Goal: Use online tool/utility: Utilize a website feature to perform a specific function

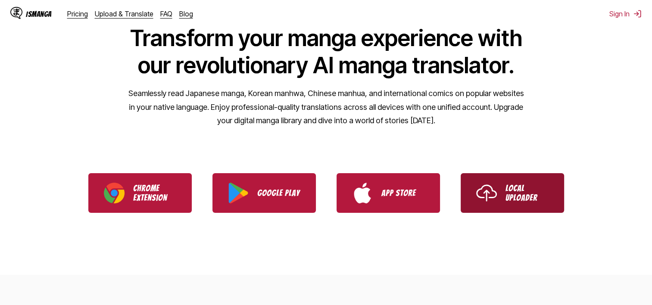
click at [489, 191] on img "Use IsManga Local Uploader" at bounding box center [486, 193] width 21 height 21
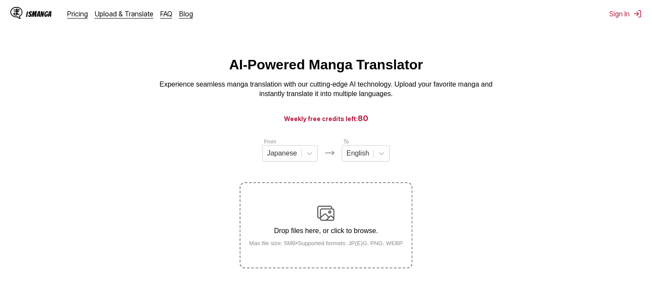
click at [325, 217] on img at bounding box center [325, 213] width 17 height 17
click at [0, 0] on input "Drop files here, or click to browse. Max file size: 5MB • Supported formats: JP…" at bounding box center [0, 0] width 0 height 0
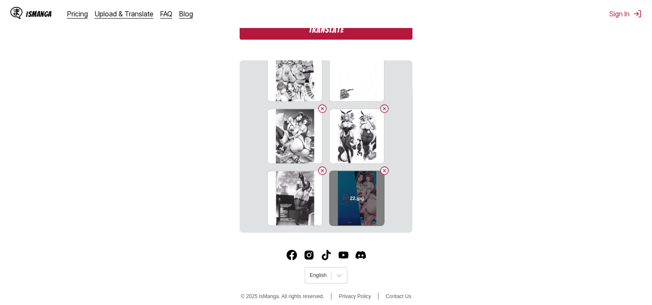
scroll to position [278, 0]
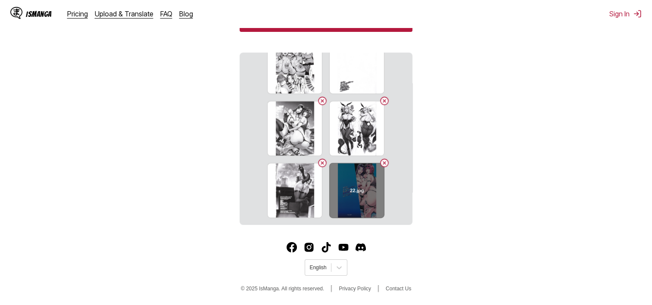
click at [382, 164] on button "Delete image" at bounding box center [384, 163] width 10 height 10
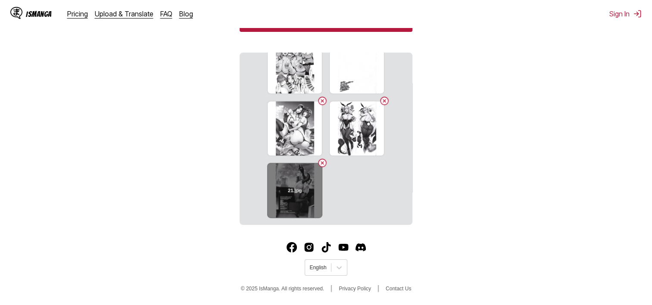
click at [319, 165] on button "Delete image" at bounding box center [322, 163] width 10 height 10
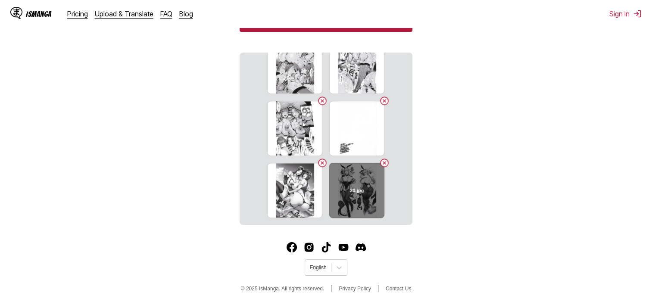
click at [379, 162] on button "Delete image" at bounding box center [384, 163] width 10 height 10
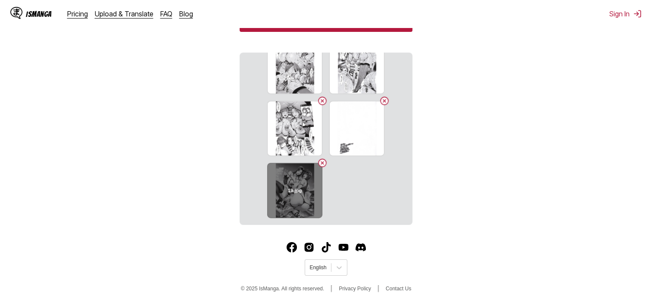
click at [317, 165] on button "Delete image" at bounding box center [322, 163] width 10 height 10
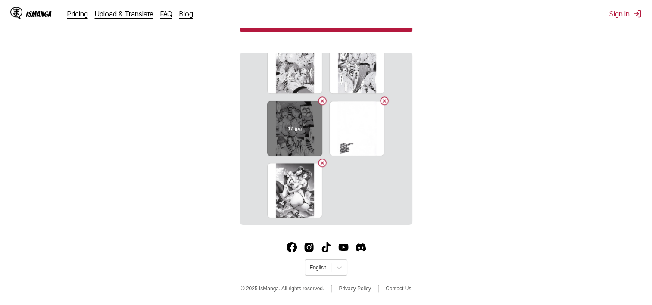
scroll to position [393, 0]
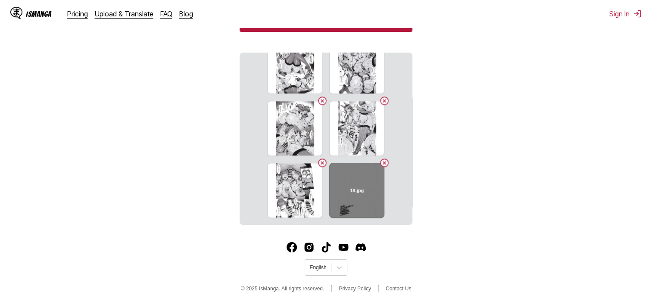
click at [381, 162] on button "Delete image" at bounding box center [384, 163] width 10 height 10
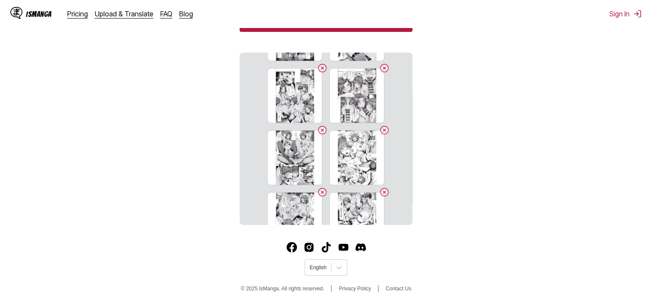
scroll to position [0, 0]
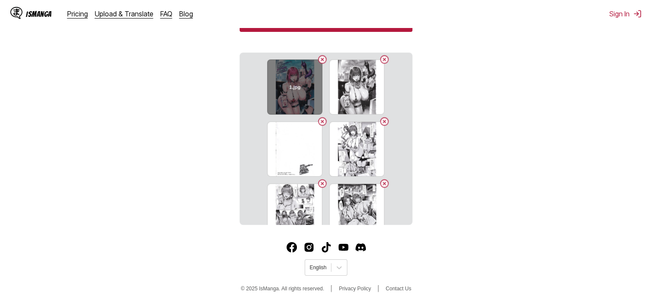
click at [321, 61] on button "Delete image" at bounding box center [322, 59] width 10 height 10
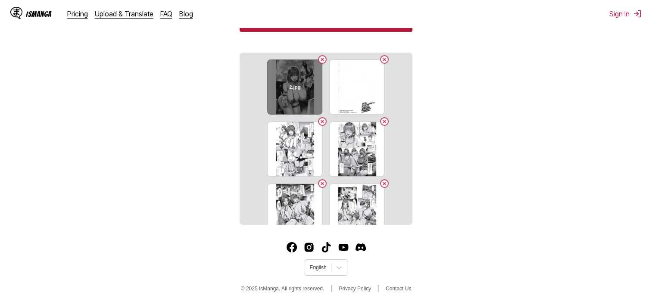
click at [320, 59] on button "Delete image" at bounding box center [322, 59] width 10 height 10
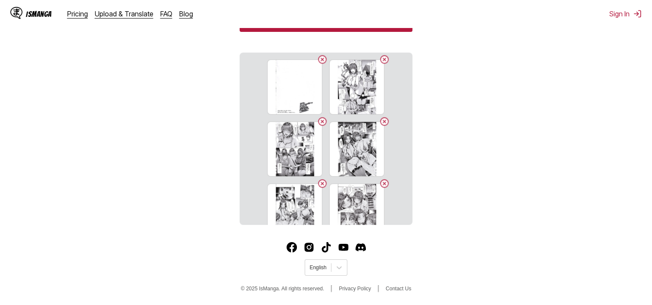
click at [320, 59] on button "Delete image" at bounding box center [322, 59] width 10 height 10
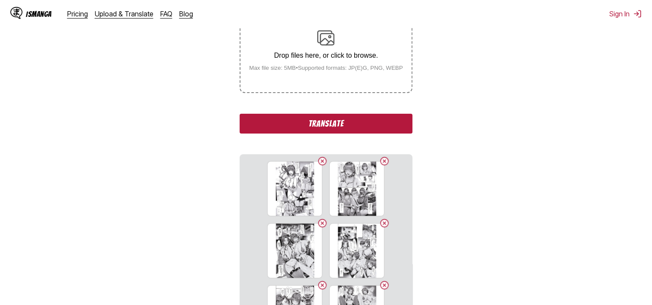
scroll to position [149, 0]
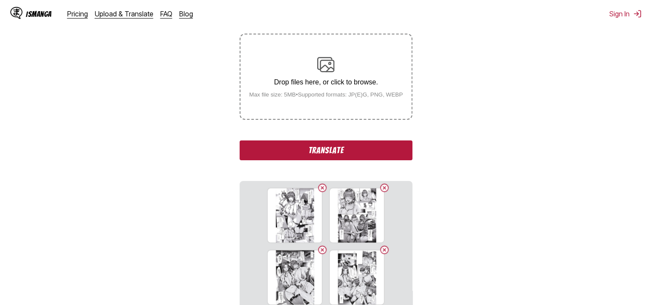
click at [353, 152] on button "Translate" at bounding box center [326, 150] width 172 height 20
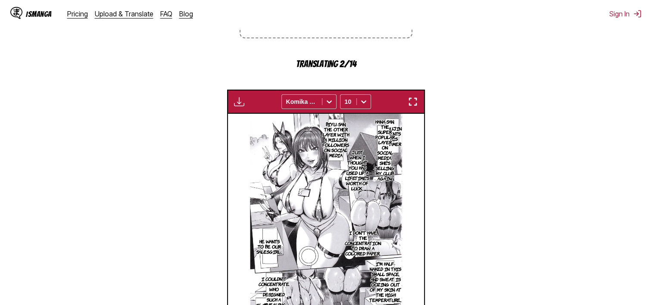
scroll to position [215, 0]
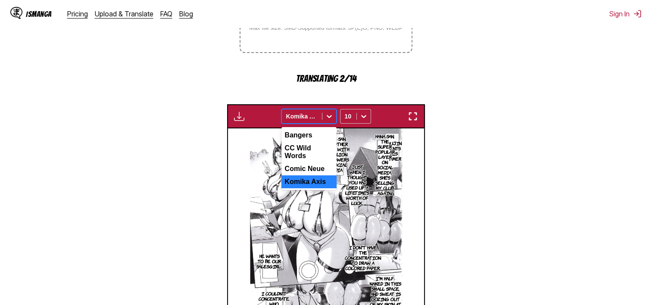
click at [320, 120] on div "Komika Axis" at bounding box center [302, 116] width 40 height 12
click at [316, 152] on div "CC Wild Words" at bounding box center [308, 152] width 55 height 21
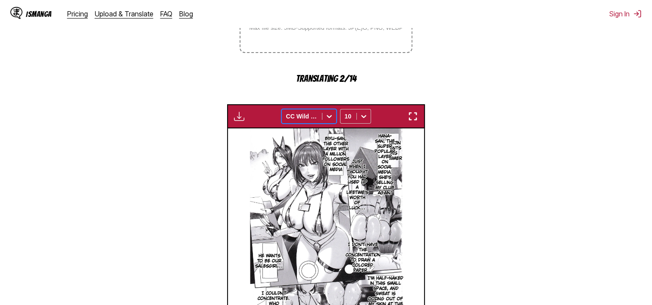
click at [317, 117] on div at bounding box center [301, 116] width 31 height 9
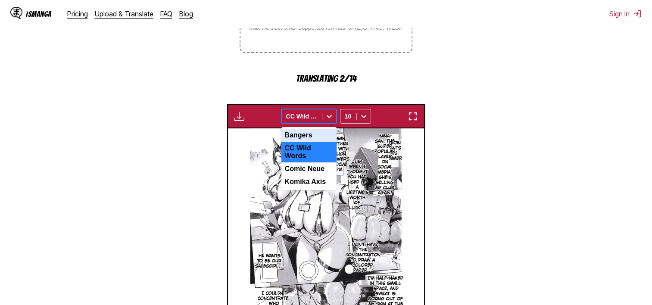
click at [312, 136] on div "Bangers" at bounding box center [308, 135] width 55 height 13
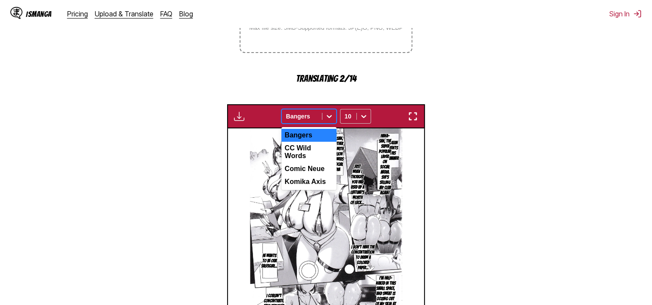
click at [313, 119] on div at bounding box center [301, 116] width 31 height 9
click at [306, 165] on div "Comic Neue" at bounding box center [308, 168] width 55 height 13
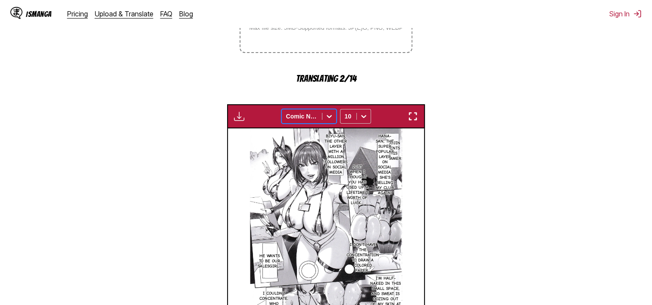
click at [308, 118] on div at bounding box center [301, 116] width 31 height 9
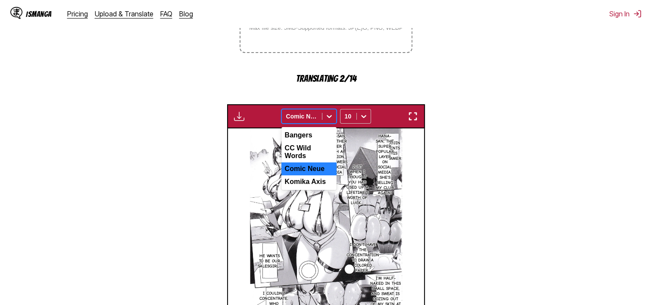
click at [301, 178] on div "Komika Axis" at bounding box center [308, 181] width 55 height 13
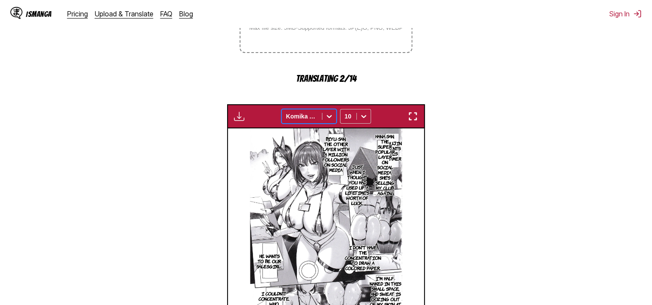
click at [318, 120] on div "Komika Axis" at bounding box center [302, 116] width 40 height 12
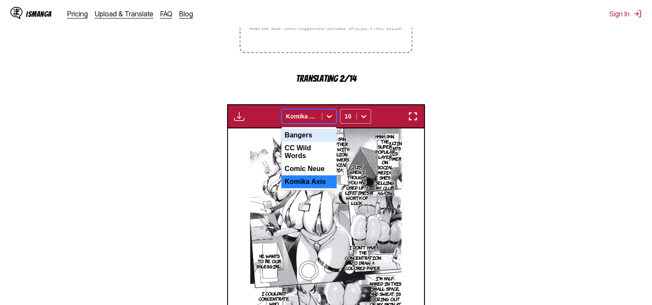
click at [312, 133] on div "Bangers" at bounding box center [308, 135] width 55 height 13
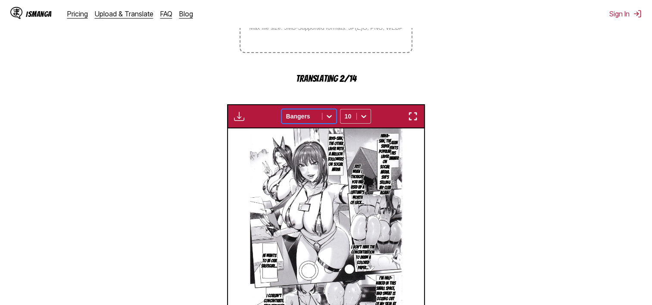
click at [315, 117] on div at bounding box center [301, 116] width 31 height 9
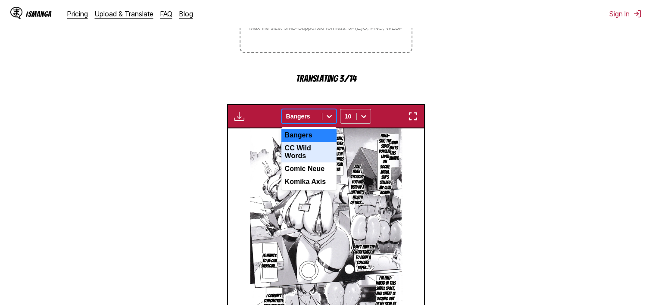
click at [310, 153] on div "CC Wild Words" at bounding box center [308, 152] width 55 height 21
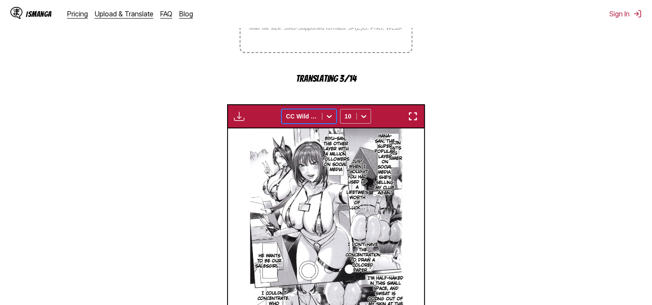
click at [306, 117] on div at bounding box center [301, 116] width 31 height 9
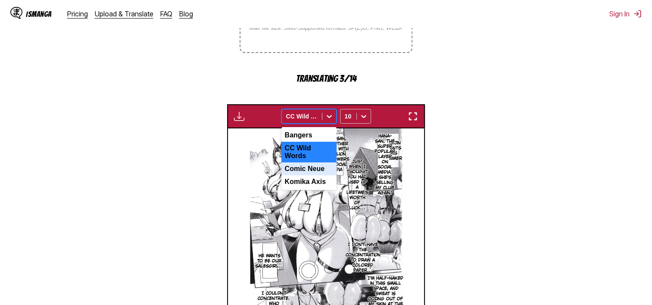
click at [301, 170] on div "Comic Neue" at bounding box center [308, 168] width 55 height 13
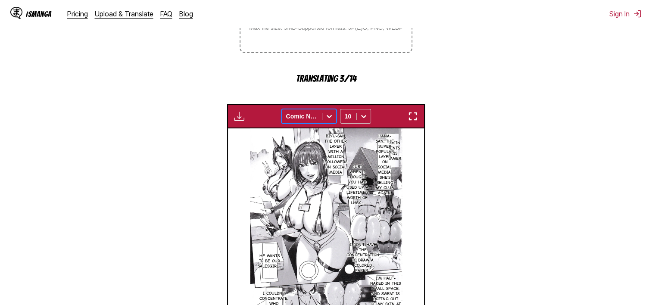
click at [310, 112] on div "Comic Neue" at bounding box center [302, 116] width 40 height 12
click at [304, 193] on img at bounding box center [326, 235] width 152 height 215
click at [308, 118] on div at bounding box center [301, 116] width 31 height 9
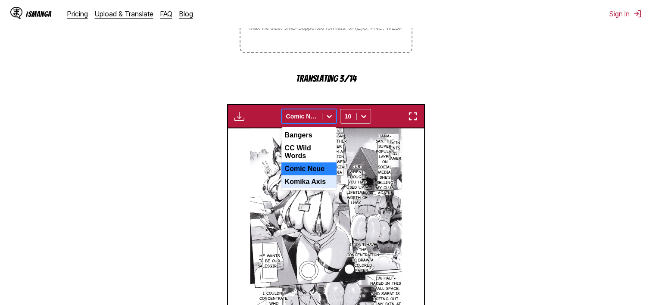
click at [307, 183] on div "Komika Axis" at bounding box center [308, 181] width 55 height 13
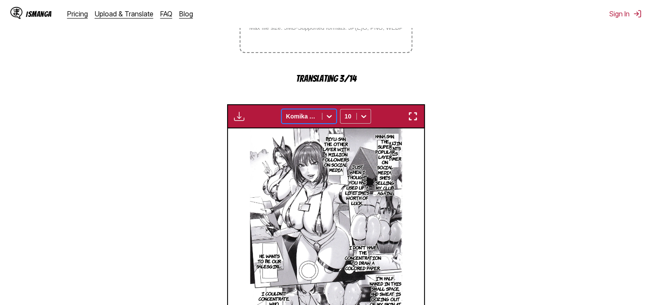
click at [310, 110] on div "Komika Axis" at bounding box center [308, 116] width 55 height 15
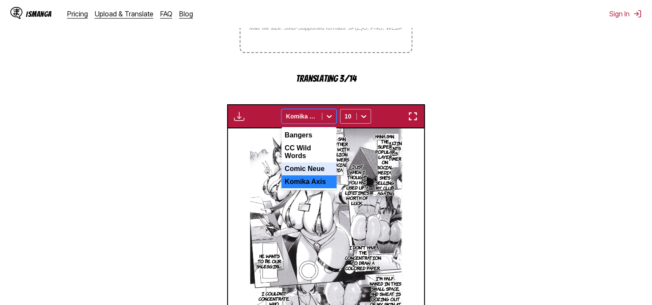
click at [306, 164] on div "Comic Neue" at bounding box center [308, 168] width 55 height 13
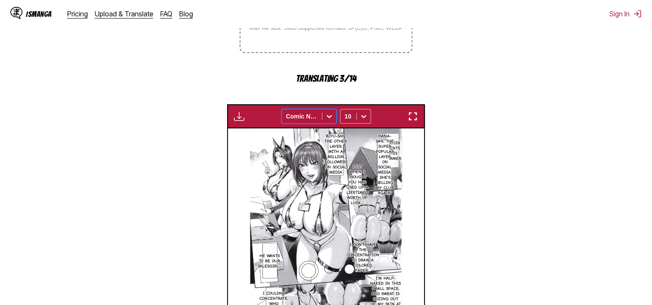
click at [305, 114] on div at bounding box center [301, 116] width 31 height 9
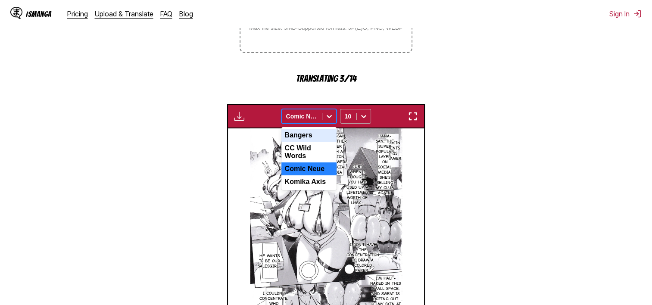
click at [364, 115] on icon at bounding box center [363, 116] width 9 height 9
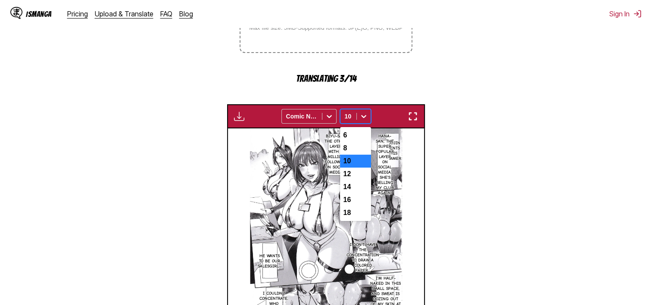
click at [353, 135] on div "6" at bounding box center [355, 135] width 31 height 13
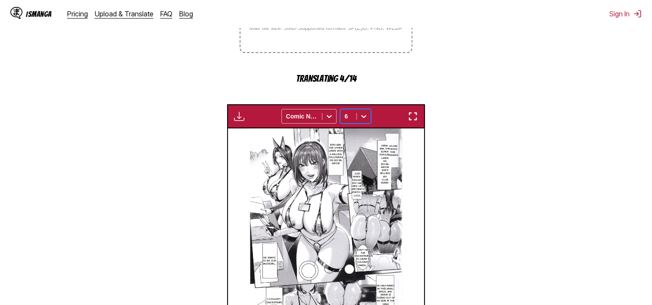
click at [357, 112] on div at bounding box center [364, 116] width 14 height 14
click at [360, 117] on icon at bounding box center [363, 116] width 9 height 9
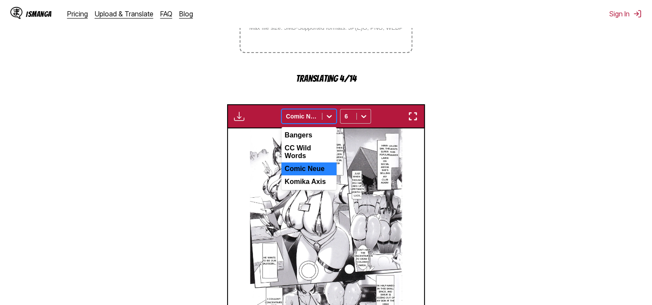
click at [321, 118] on div "Comic Neue" at bounding box center [302, 116] width 40 height 12
click at [318, 135] on div "Bangers" at bounding box center [308, 135] width 55 height 13
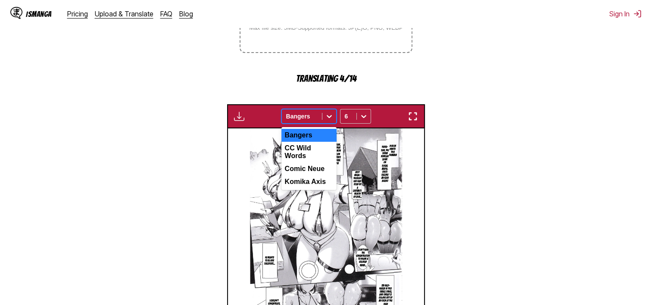
click at [315, 115] on div at bounding box center [301, 116] width 31 height 9
click at [309, 153] on div "CC Wild Words" at bounding box center [308, 152] width 55 height 21
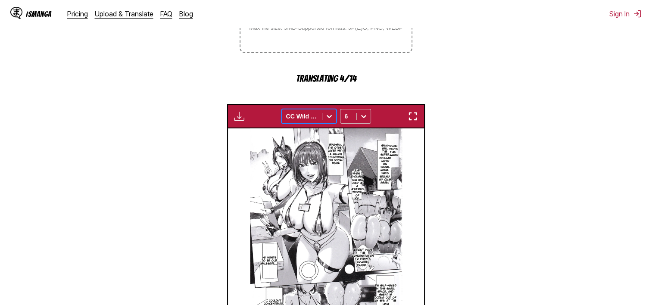
click at [314, 119] on div at bounding box center [301, 116] width 31 height 9
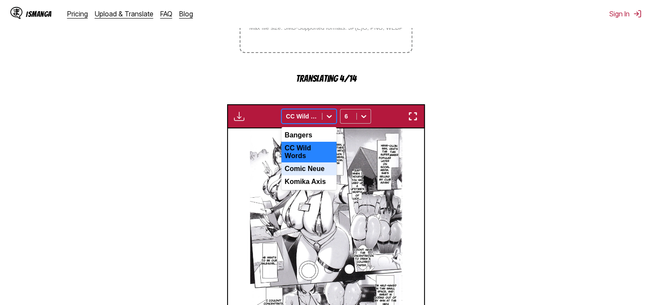
click at [312, 167] on div "Comic Neue" at bounding box center [308, 168] width 55 height 13
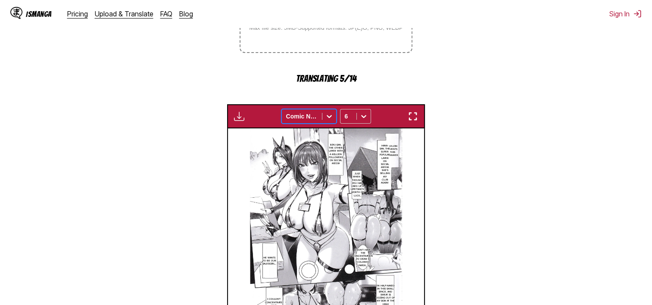
click at [313, 120] on div at bounding box center [301, 116] width 31 height 9
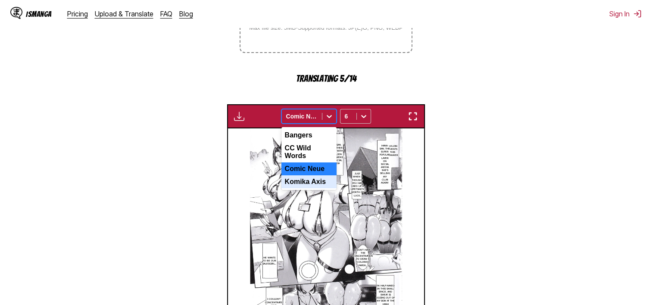
click at [315, 178] on div "Komika Axis" at bounding box center [308, 181] width 55 height 13
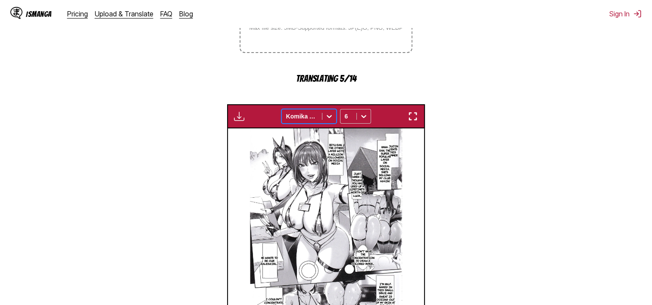
click at [321, 119] on div "Komika Axis" at bounding box center [302, 116] width 40 height 12
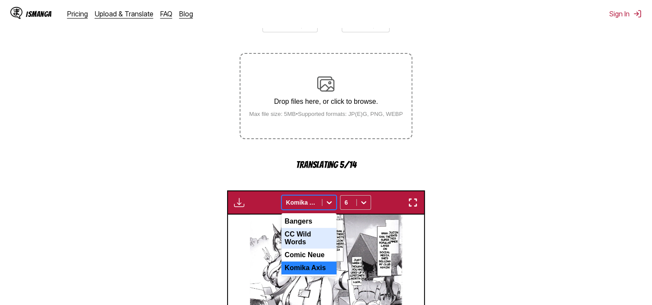
click at [321, 240] on div "CC Wild Words" at bounding box center [308, 238] width 55 height 21
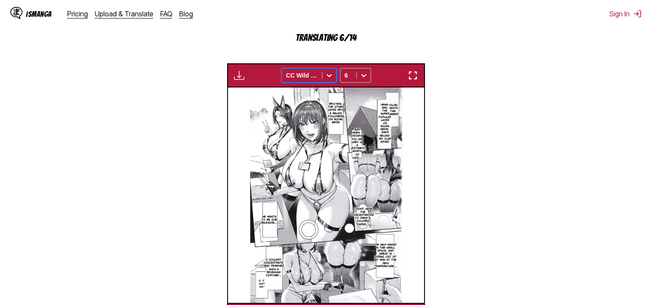
scroll to position [259, 0]
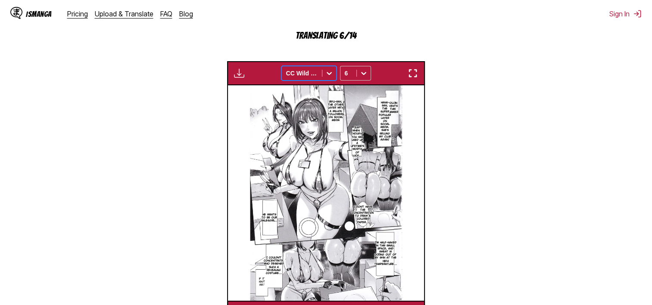
click at [313, 70] on div at bounding box center [301, 73] width 31 height 9
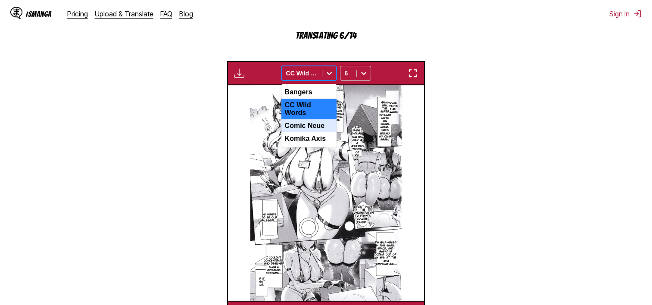
click at [307, 121] on div "Comic Neue" at bounding box center [308, 125] width 55 height 13
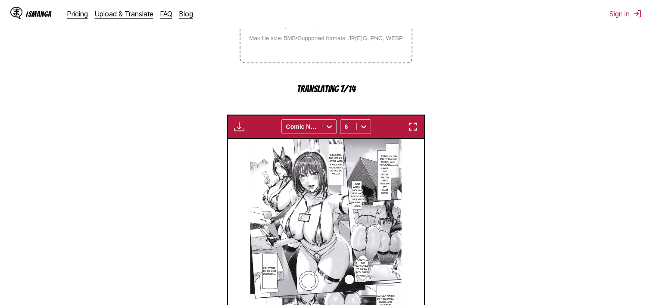
scroll to position [187, 0]
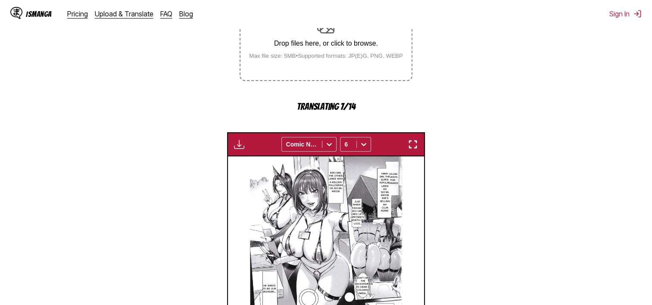
click at [239, 145] on img "button" at bounding box center [239, 144] width 10 height 10
click at [268, 115] on section "From Japanese To English Drop files here, or click to browse. Max file size: 5M…" at bounding box center [326, 173] width 638 height 446
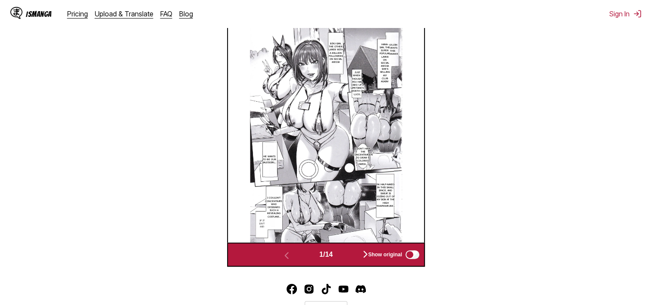
scroll to position [274, 0]
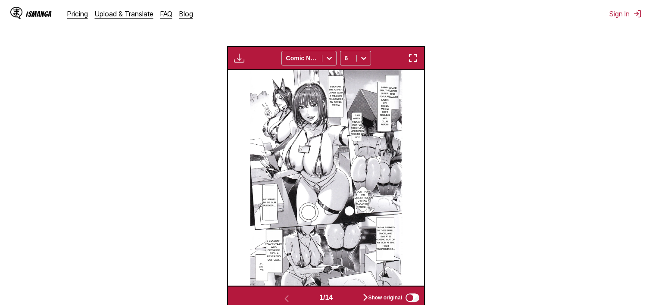
click at [416, 59] on img "button" at bounding box center [413, 58] width 10 height 10
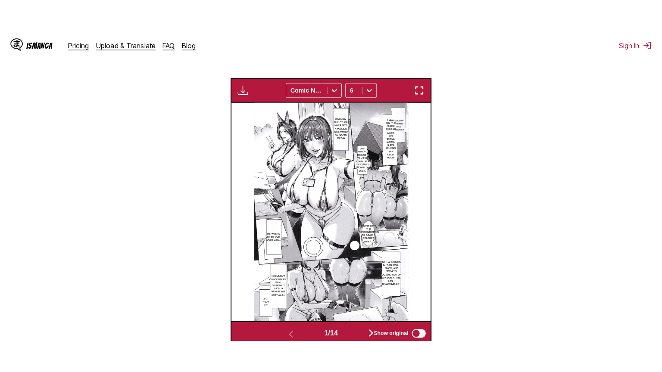
scroll to position [100, 0]
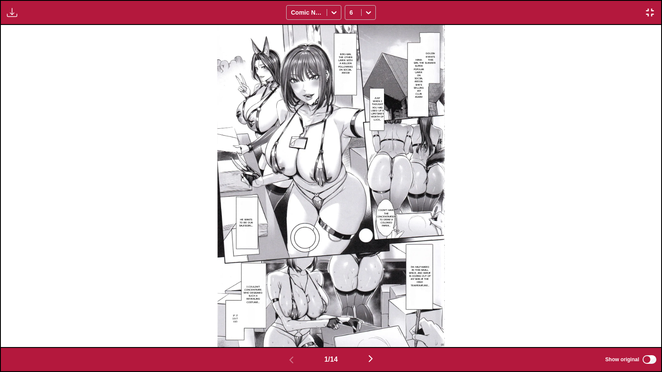
click at [372, 305] on img "button" at bounding box center [370, 359] width 10 height 10
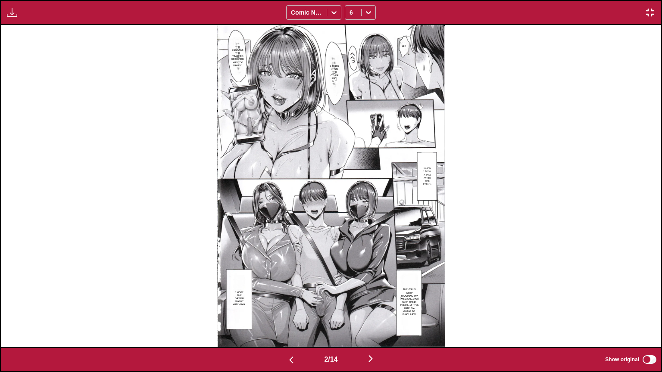
click at [366, 305] on button "button" at bounding box center [371, 359] width 52 height 12
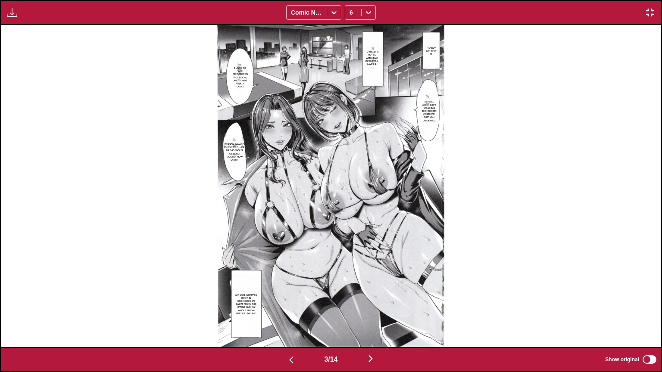
click at [291, 305] on img "button" at bounding box center [291, 360] width 10 height 10
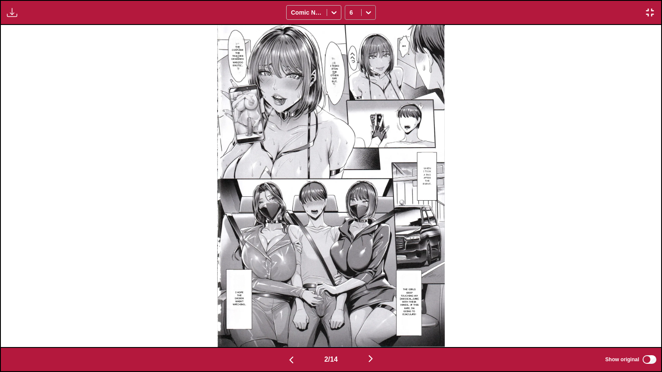
click at [367, 16] on icon at bounding box center [368, 12] width 9 height 9
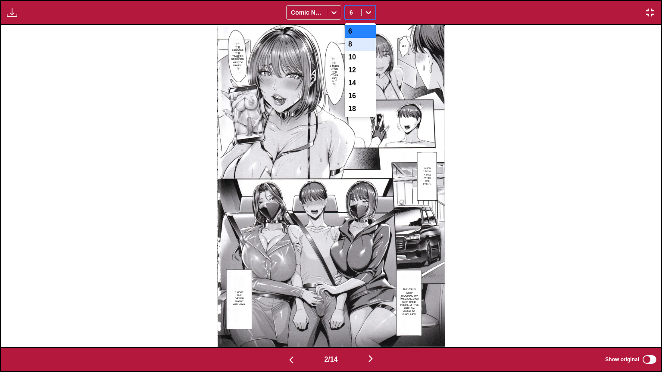
click at [359, 47] on div "8" at bounding box center [360, 44] width 31 height 13
click at [367, 15] on icon at bounding box center [368, 12] width 9 height 9
click at [355, 59] on div "10" at bounding box center [360, 57] width 31 height 13
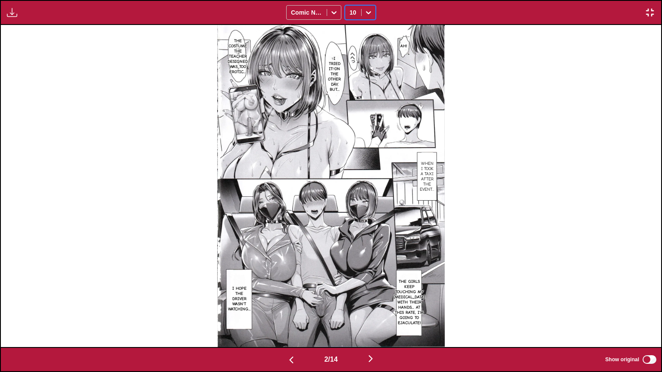
click at [376, 8] on div "Available for premium users only Comic Neue option 10, selected. 10" at bounding box center [331, 12] width 662 height 25
click at [368, 11] on icon at bounding box center [368, 12] width 9 height 9
click at [356, 77] on div "12" at bounding box center [360, 70] width 31 height 13
click at [374, 6] on div at bounding box center [368, 13] width 14 height 14
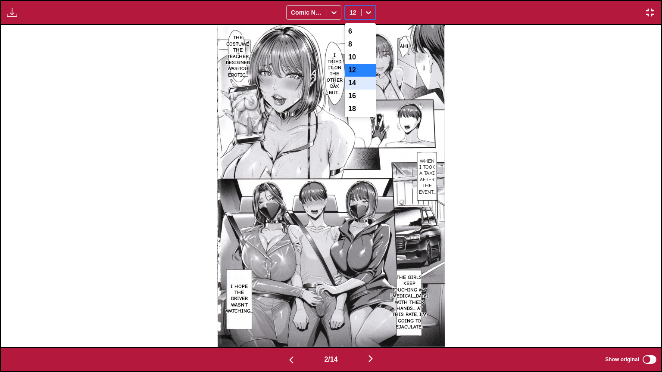
click at [354, 90] on div "14" at bounding box center [360, 83] width 31 height 13
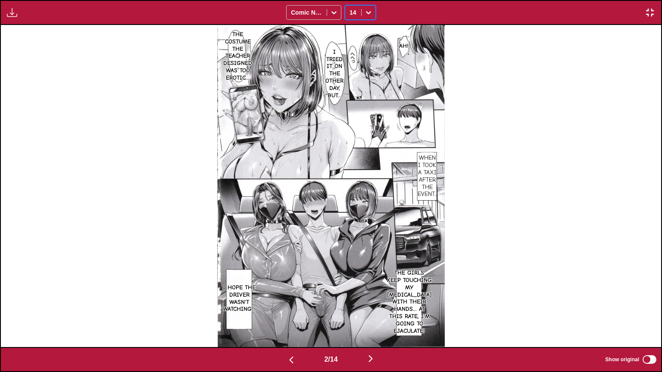
click at [369, 10] on icon at bounding box center [368, 12] width 9 height 9
click at [358, 76] on div "12" at bounding box center [360, 70] width 31 height 13
click at [290, 305] on img "button" at bounding box center [291, 360] width 10 height 10
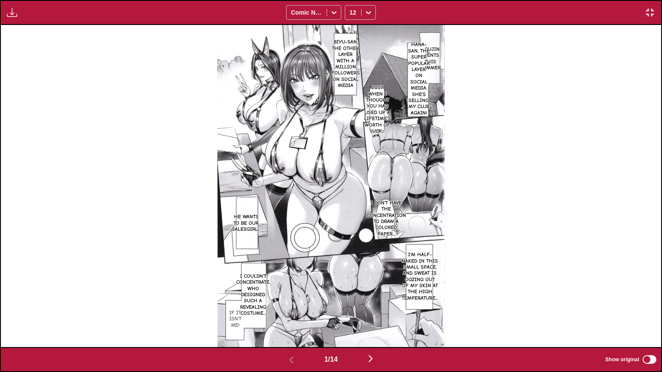
click at [371, 305] on img "button" at bounding box center [370, 359] width 10 height 10
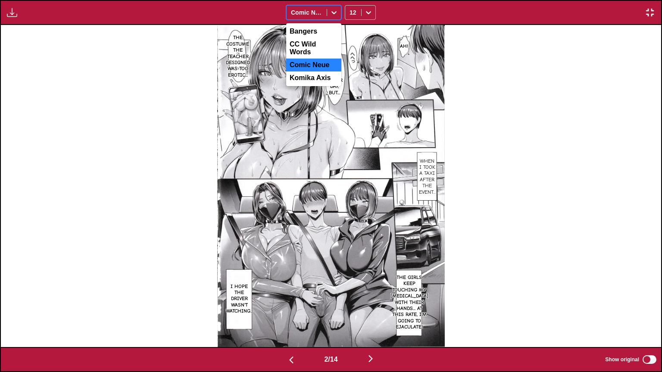
click at [323, 15] on div "Comic Neue" at bounding box center [307, 12] width 40 height 12
click at [313, 31] on div "Bangers" at bounding box center [313, 31] width 55 height 13
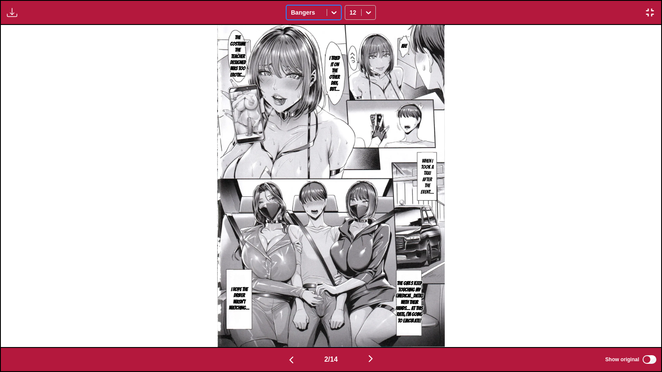
click at [324, 15] on div "Bangers" at bounding box center [307, 12] width 40 height 12
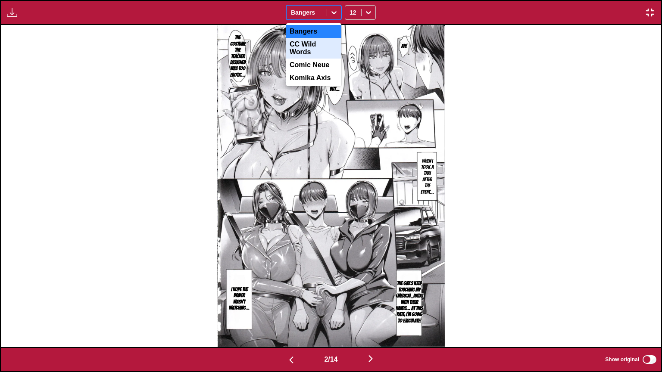
click at [315, 49] on div "CC Wild Words" at bounding box center [313, 48] width 55 height 21
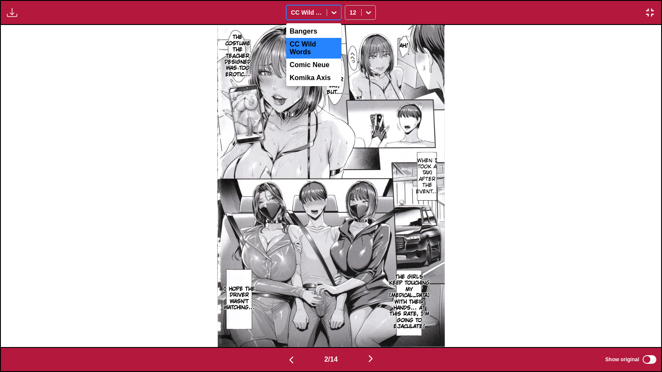
click at [326, 12] on div "CC Wild Words" at bounding box center [307, 12] width 40 height 12
click at [311, 81] on div "Komika Axis" at bounding box center [313, 78] width 55 height 13
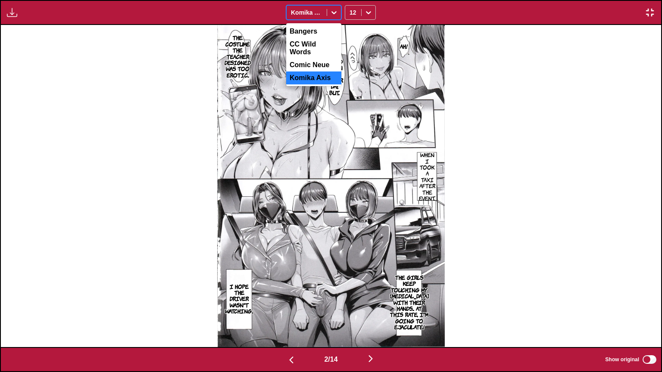
click at [324, 10] on div "Komika Axis" at bounding box center [307, 12] width 40 height 12
click at [313, 64] on div "Comic Neue" at bounding box center [313, 65] width 55 height 13
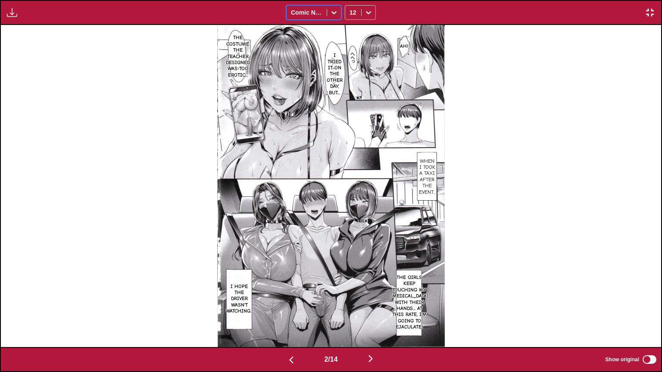
click at [322, 14] on div at bounding box center [306, 12] width 31 height 9
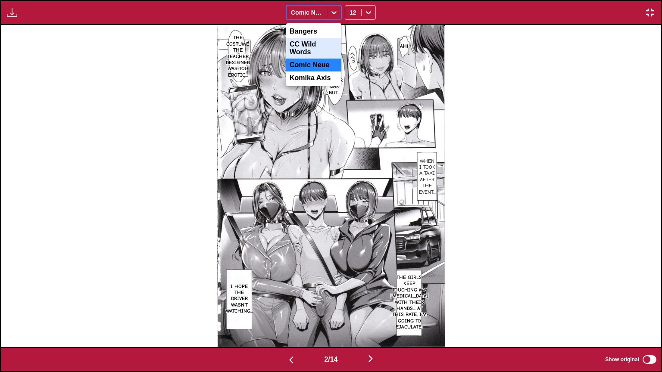
click at [316, 44] on div "CC Wild Words" at bounding box center [313, 48] width 55 height 21
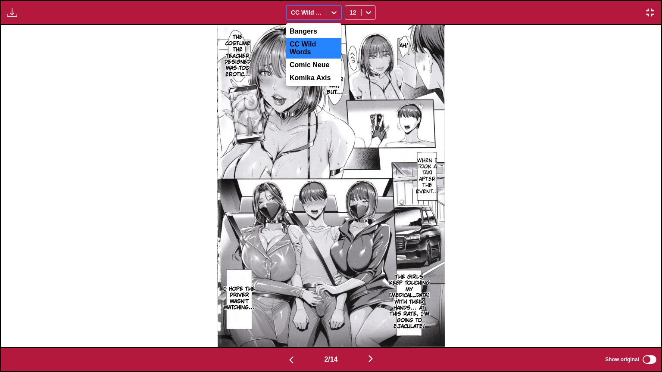
click at [322, 14] on div "CC Wild Words" at bounding box center [307, 12] width 40 height 12
click at [364, 10] on div at bounding box center [368, 13] width 14 height 14
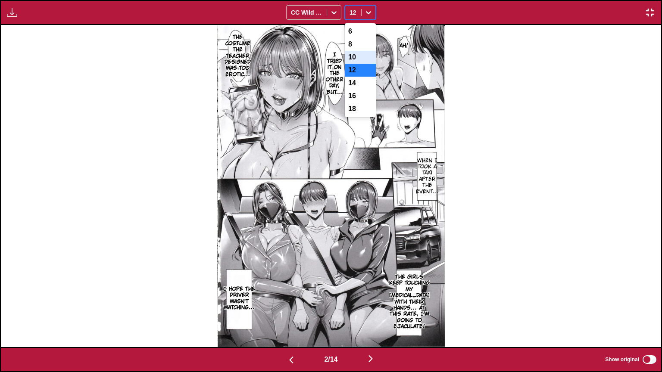
click at [355, 61] on div "10" at bounding box center [360, 57] width 31 height 13
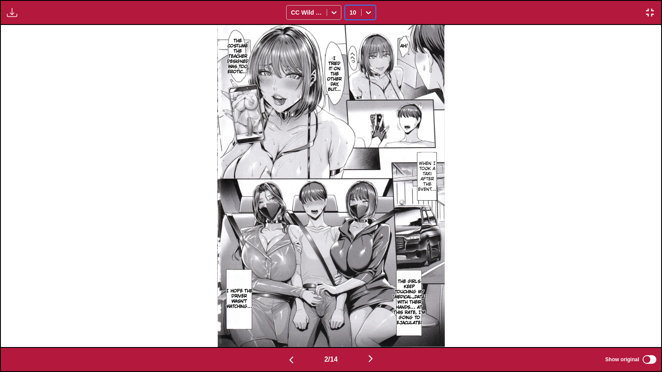
click at [367, 305] on button "button" at bounding box center [371, 359] width 52 height 12
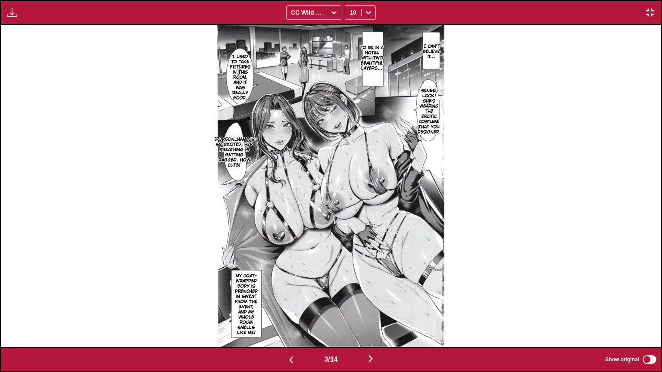
click at [362, 305] on button "button" at bounding box center [371, 359] width 52 height 12
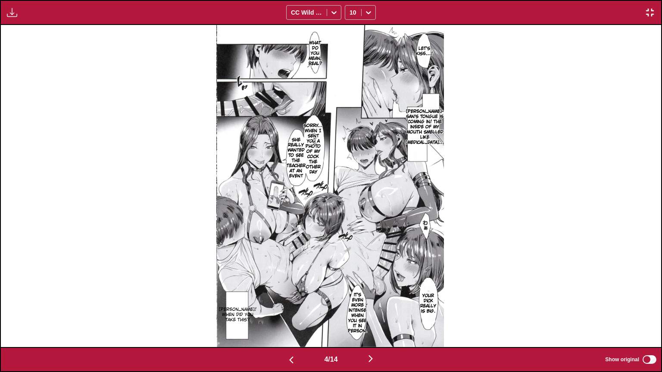
click at [372, 305] on img "button" at bounding box center [370, 359] width 10 height 10
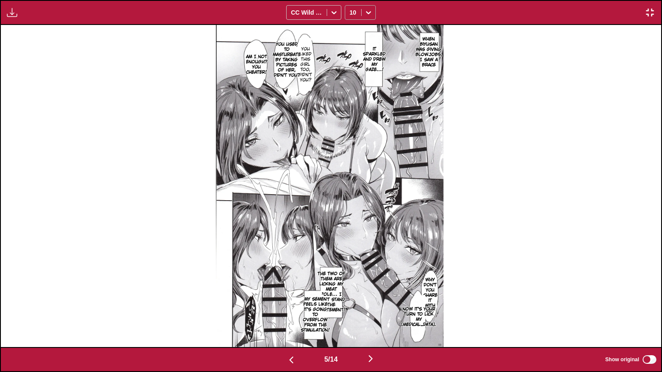
click at [363, 9] on div at bounding box center [368, 13] width 14 height 14
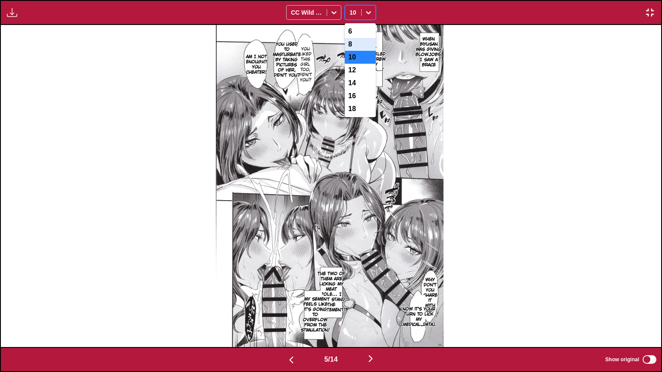
click at [356, 49] on div "8" at bounding box center [360, 44] width 31 height 13
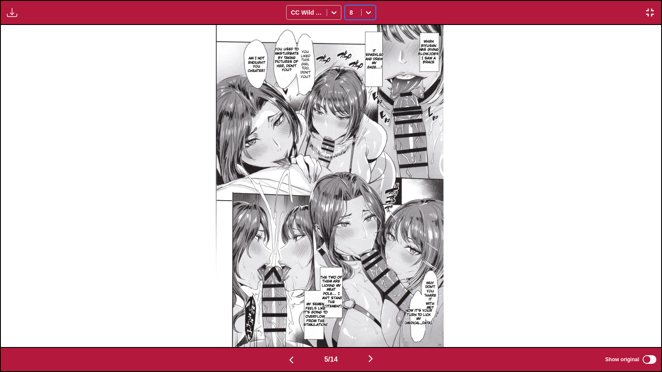
click at [359, 16] on div "8" at bounding box center [353, 12] width 16 height 12
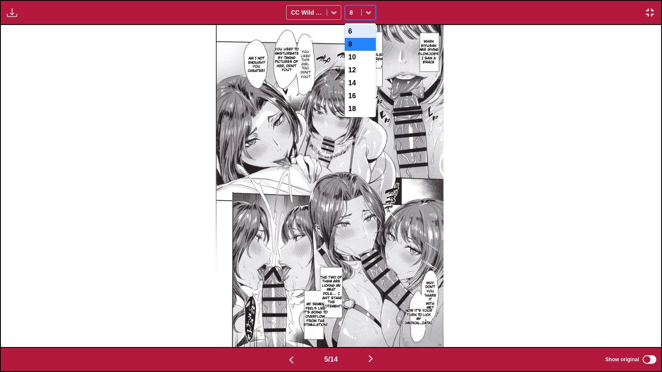
click at [358, 31] on div "6" at bounding box center [360, 31] width 31 height 13
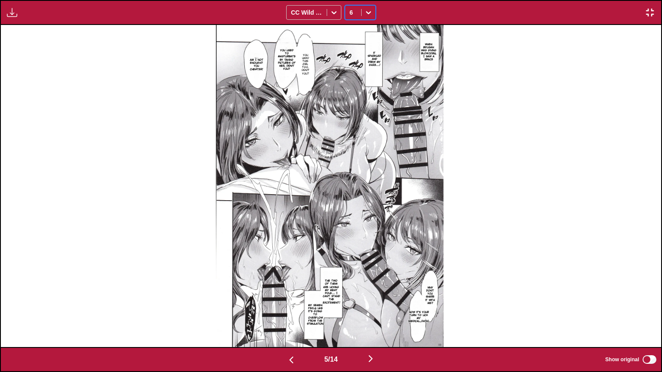
click at [291, 305] on img "button" at bounding box center [291, 360] width 10 height 10
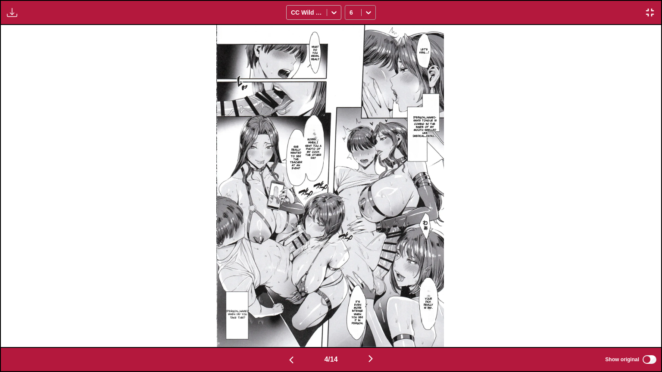
click at [354, 16] on div at bounding box center [352, 12] width 7 height 9
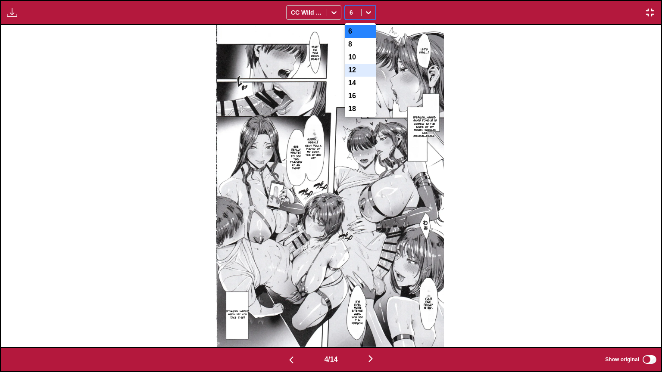
click at [353, 68] on div "12" at bounding box center [360, 70] width 31 height 13
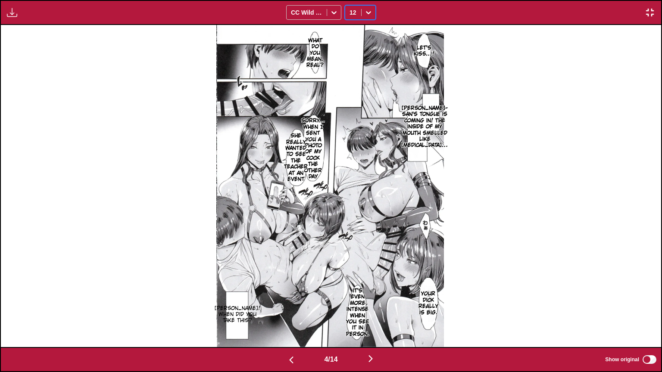
drag, startPoint x: 360, startPoint y: 10, endPoint x: 361, endPoint y: 19, distance: 8.2
click at [360, 10] on div "12" at bounding box center [353, 12] width 16 height 12
click at [358, 63] on div "10" at bounding box center [360, 57] width 31 height 13
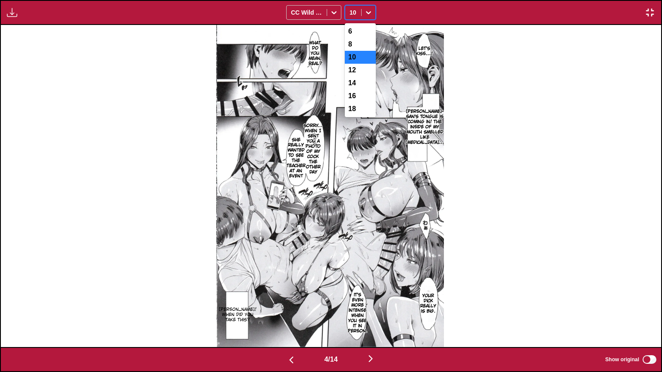
click at [369, 11] on icon at bounding box center [368, 12] width 9 height 9
click at [357, 33] on div "6" at bounding box center [360, 31] width 31 height 13
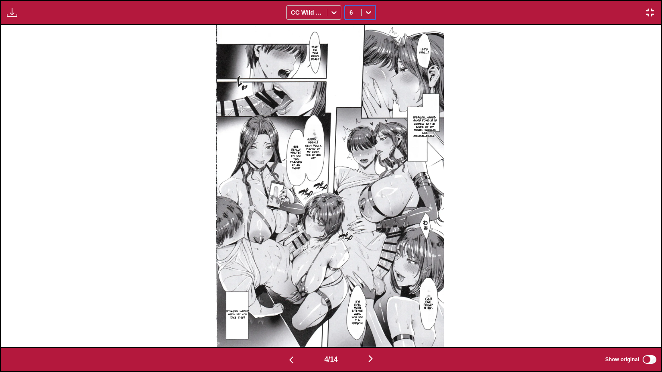
click at [371, 305] on img "button" at bounding box center [370, 359] width 10 height 10
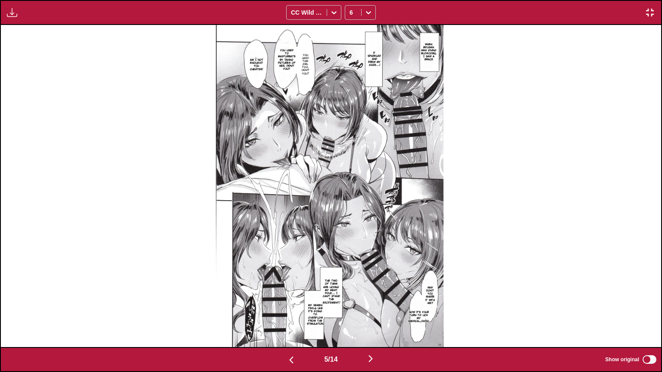
click at [371, 305] on img "button" at bounding box center [370, 359] width 10 height 10
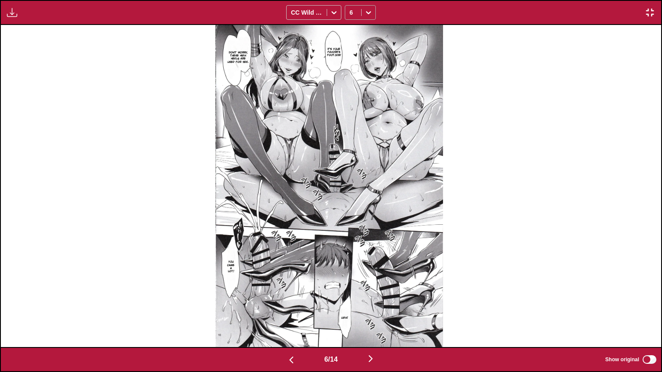
click at [367, 7] on div at bounding box center [368, 13] width 14 height 14
click at [361, 62] on div "10" at bounding box center [360, 57] width 31 height 13
click at [371, 15] on icon at bounding box center [368, 12] width 9 height 9
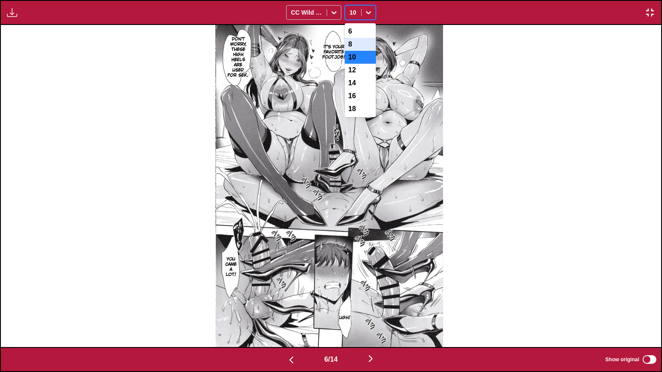
drag, startPoint x: 360, startPoint y: 46, endPoint x: 358, endPoint y: 39, distance: 7.1
click at [360, 46] on div "8" at bounding box center [360, 44] width 31 height 13
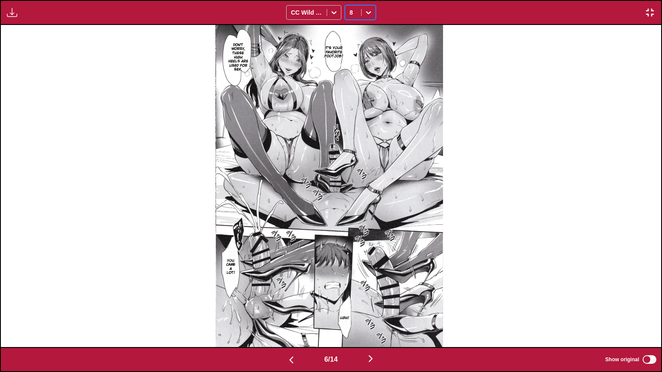
click at [368, 12] on icon at bounding box center [368, 12] width 9 height 9
click at [355, 61] on div "10" at bounding box center [360, 57] width 31 height 13
click at [371, 305] on img "button" at bounding box center [370, 359] width 10 height 10
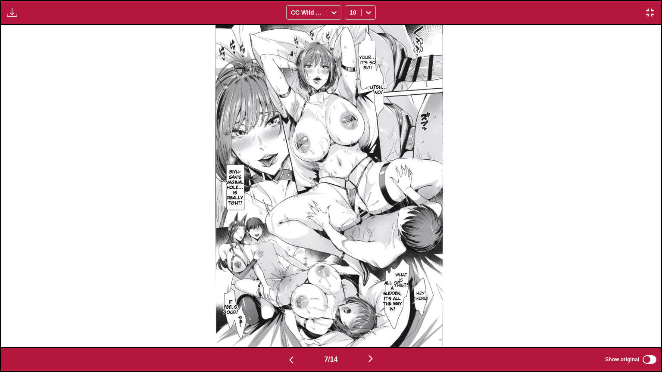
click at [293, 305] on img "button" at bounding box center [291, 360] width 10 height 10
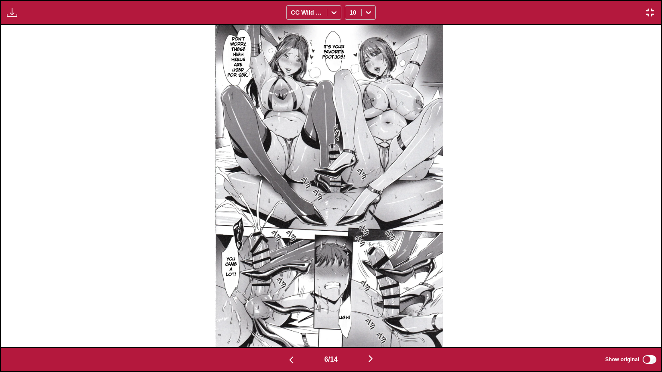
click at [293, 305] on img "button" at bounding box center [291, 360] width 10 height 10
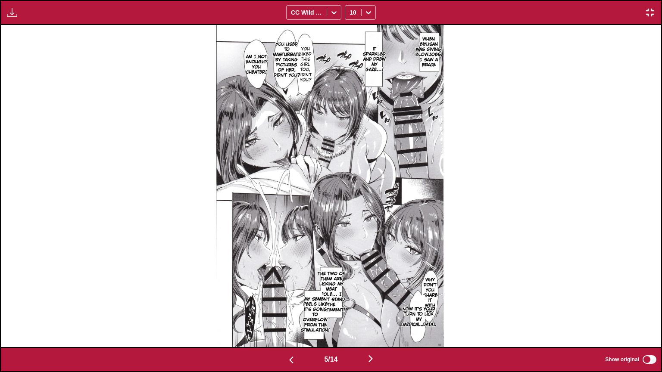
click at [293, 305] on img "button" at bounding box center [291, 360] width 10 height 10
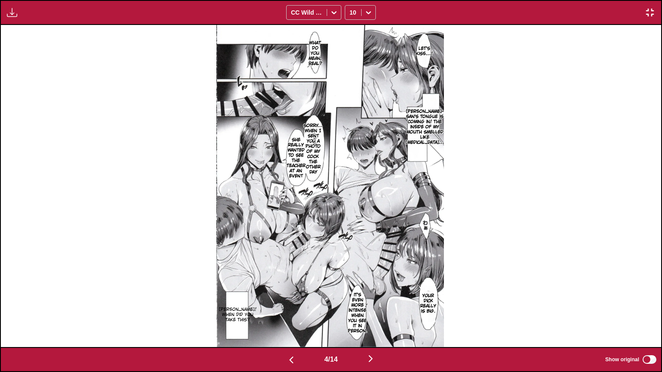
click at [368, 305] on img "button" at bounding box center [370, 359] width 10 height 10
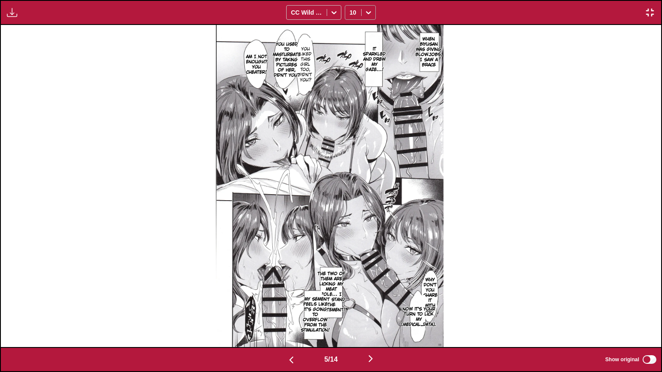
click at [363, 19] on div at bounding box center [368, 13] width 14 height 14
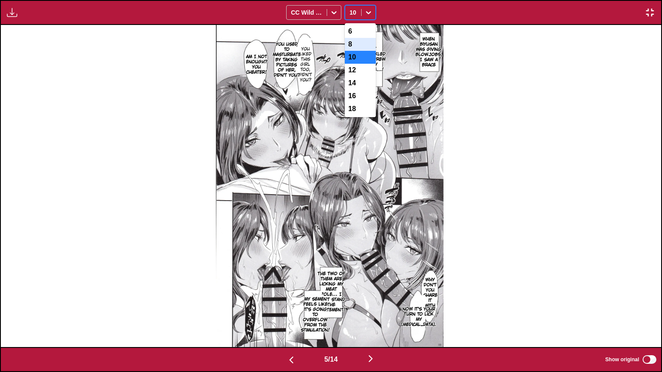
click at [361, 46] on div "8" at bounding box center [360, 44] width 31 height 13
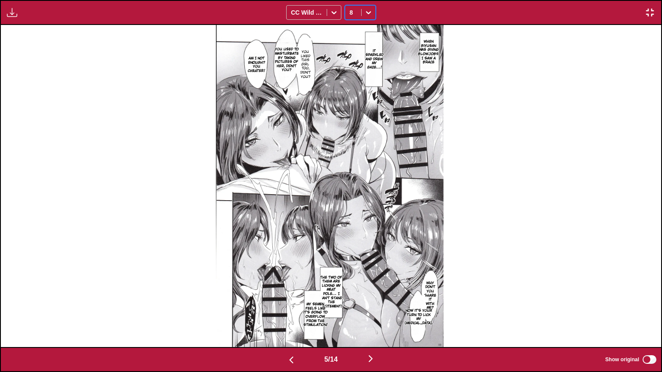
click at [367, 13] on icon at bounding box center [368, 12] width 9 height 9
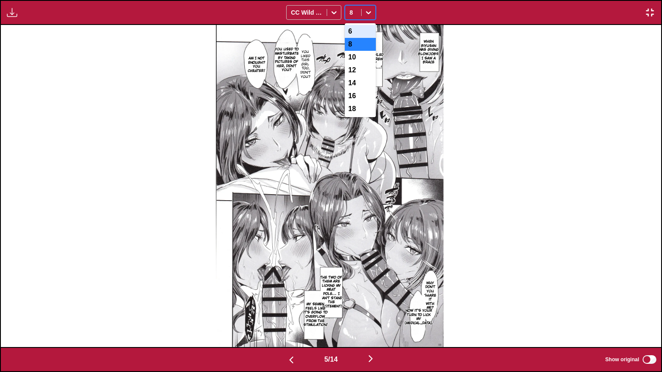
click at [362, 31] on div "6" at bounding box center [360, 31] width 31 height 13
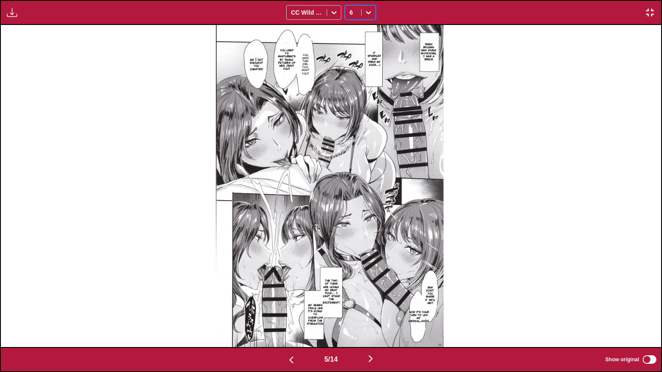
click at [371, 10] on icon at bounding box center [368, 12] width 9 height 9
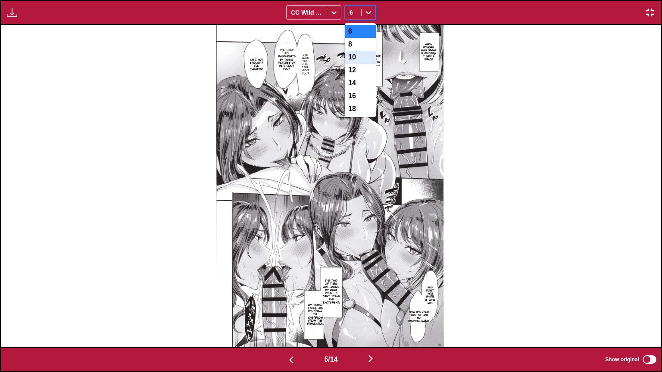
click at [360, 63] on div "10" at bounding box center [360, 57] width 31 height 13
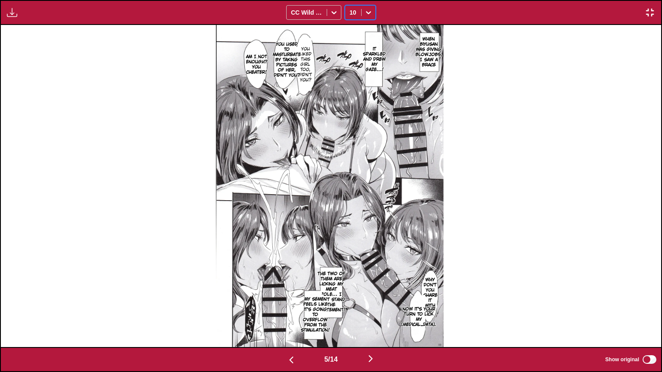
click at [374, 305] on img "button" at bounding box center [370, 359] width 10 height 10
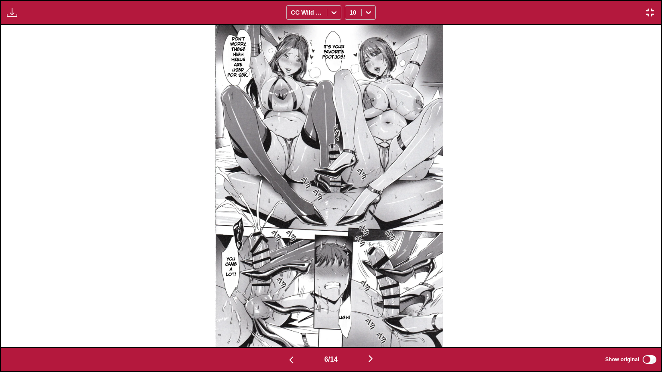
click at [374, 305] on img "button" at bounding box center [370, 359] width 10 height 10
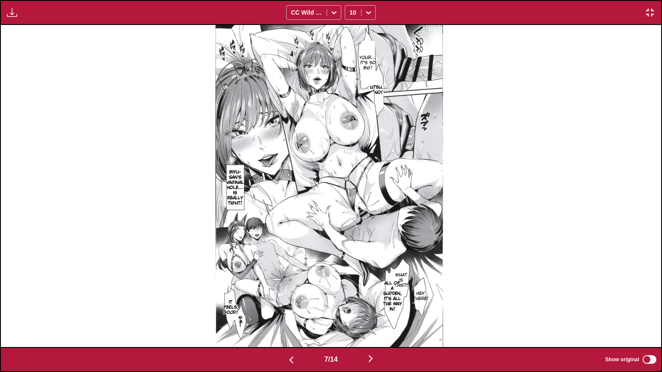
click at [373, 305] on img "button" at bounding box center [370, 359] width 10 height 10
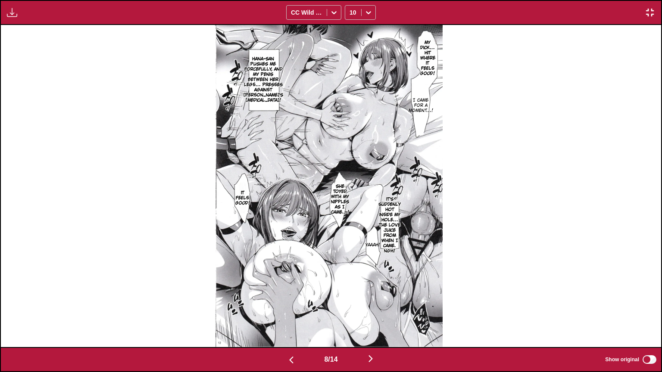
click at [287, 305] on img "button" at bounding box center [291, 360] width 10 height 10
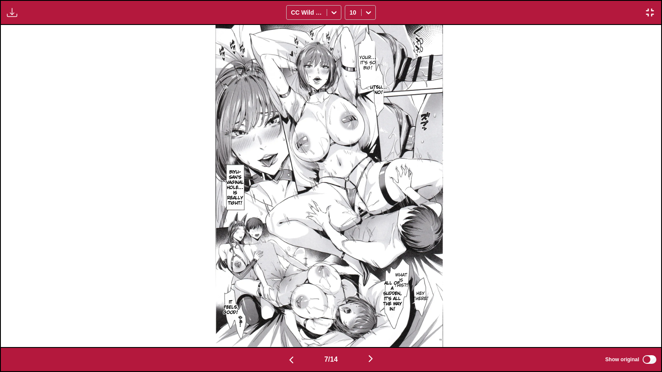
click at [374, 305] on img "button" at bounding box center [370, 359] width 10 height 10
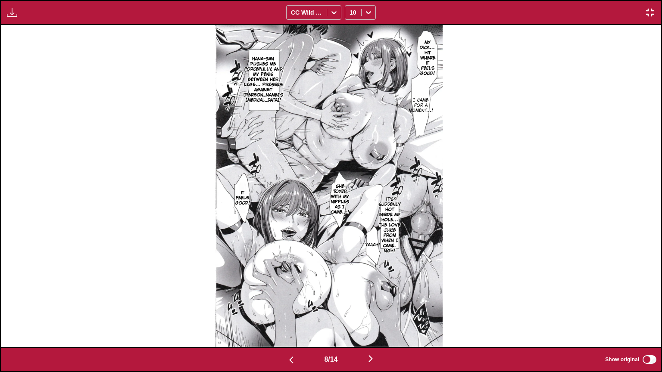
click at [284, 305] on button "button" at bounding box center [291, 359] width 52 height 12
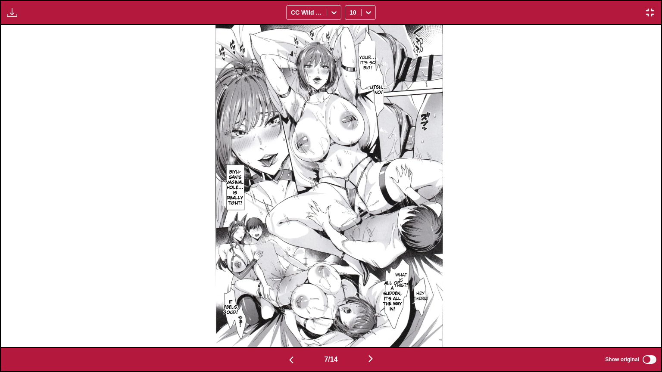
click at [288, 305] on img "button" at bounding box center [291, 360] width 10 height 10
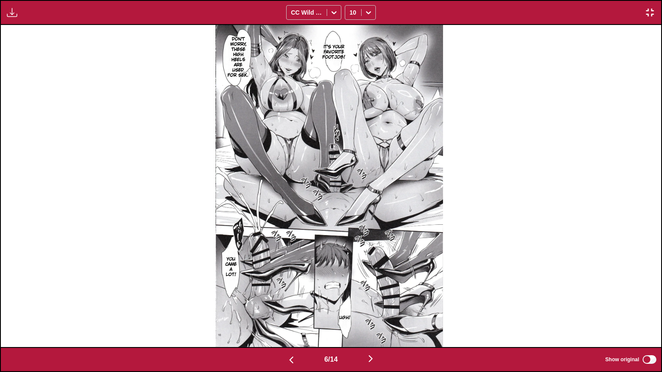
click at [372, 305] on img "button" at bounding box center [370, 359] width 10 height 10
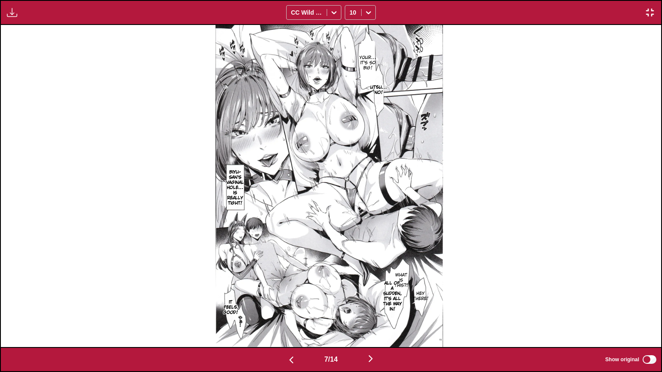
click at [368, 305] on img "button" at bounding box center [370, 359] width 10 height 10
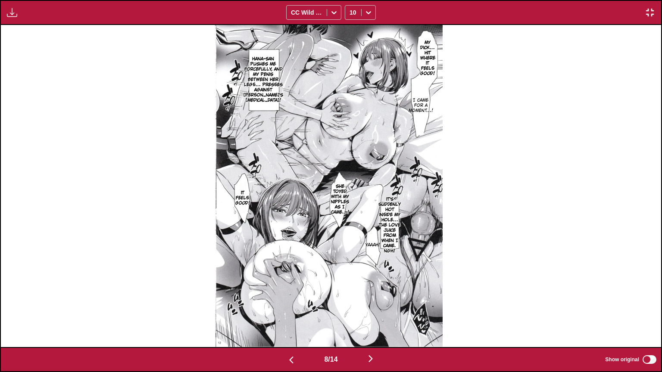
click at [368, 305] on img "button" at bounding box center [370, 359] width 10 height 10
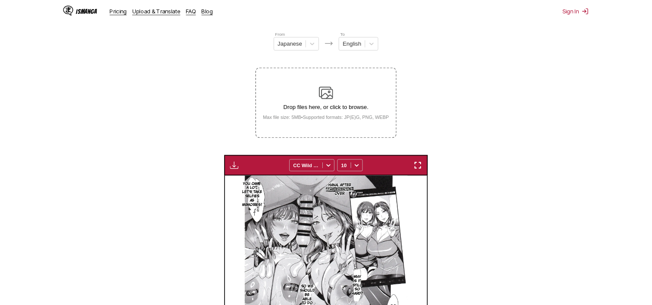
scroll to position [0, 1571]
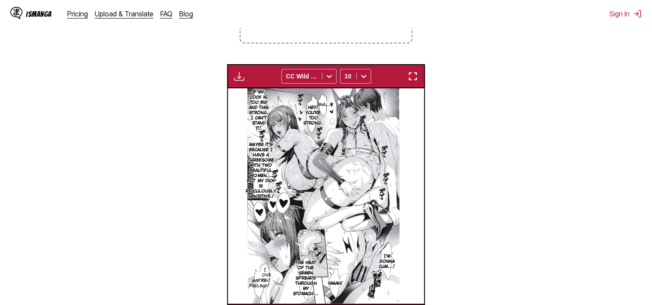
click at [405, 71] on div "Available for premium users only CC Wild Words 10" at bounding box center [326, 76] width 198 height 24
click at [414, 75] on img "button" at bounding box center [413, 76] width 10 height 10
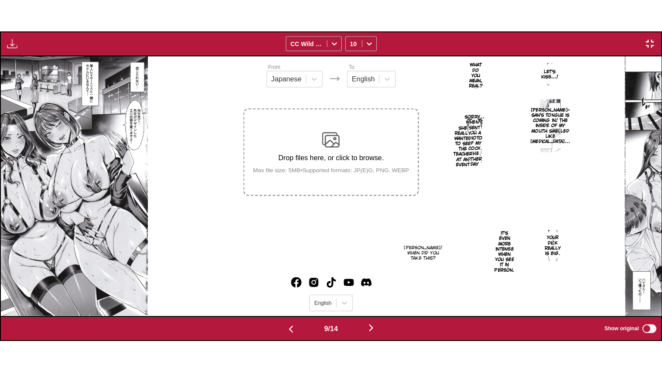
scroll to position [0, 5283]
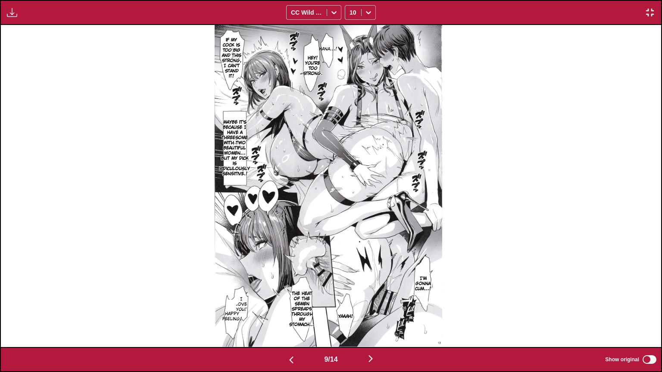
click at [373, 305] on img "button" at bounding box center [370, 359] width 10 height 10
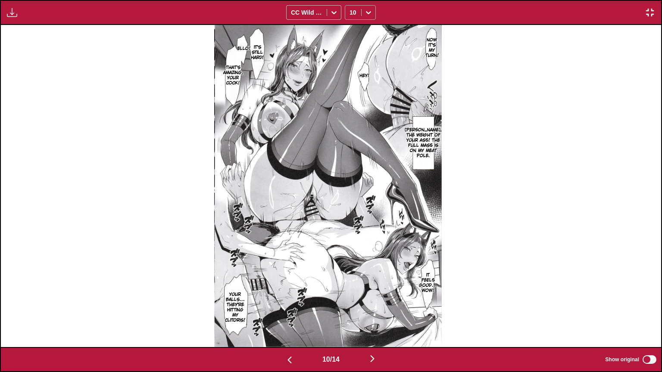
click at [361, 12] on div "10" at bounding box center [353, 12] width 16 height 12
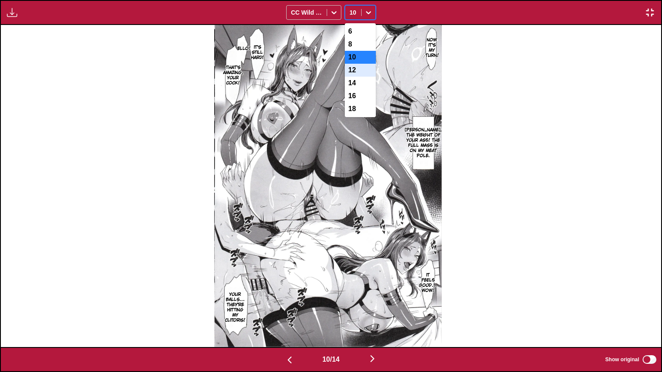
click at [353, 72] on div "12" at bounding box center [360, 70] width 31 height 13
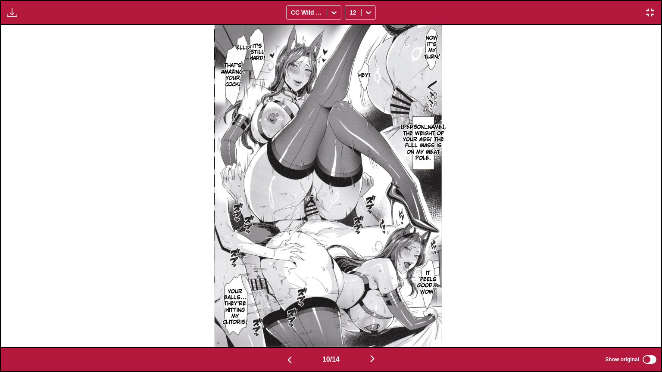
click at [371, 305] on img "button" at bounding box center [372, 359] width 10 height 10
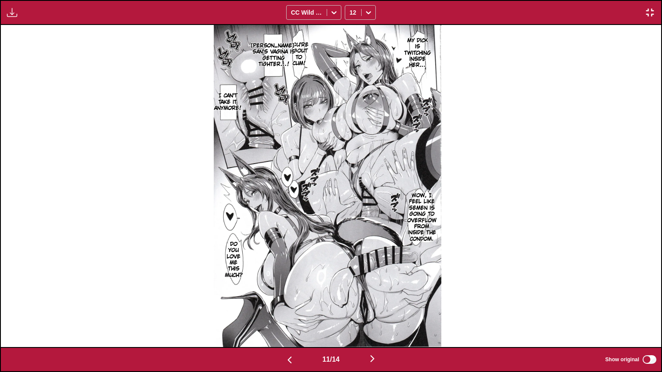
click at [377, 305] on img "button" at bounding box center [372, 359] width 10 height 10
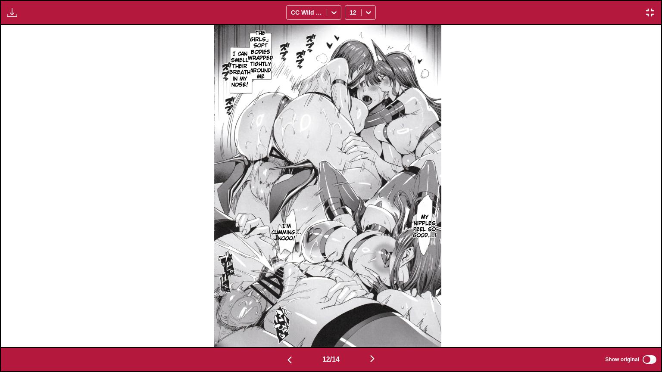
click at [368, 305] on button "button" at bounding box center [372, 359] width 52 height 12
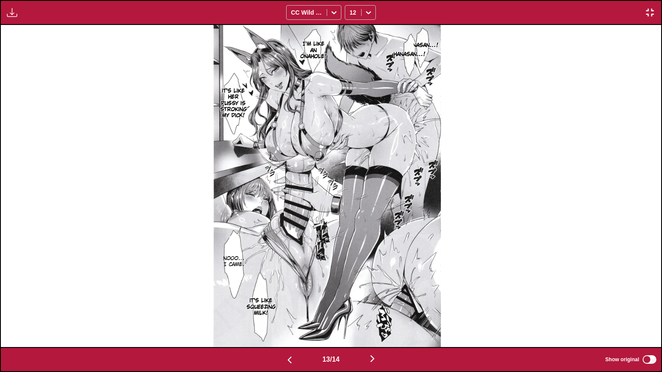
click at [377, 305] on img "button" at bounding box center [372, 359] width 10 height 10
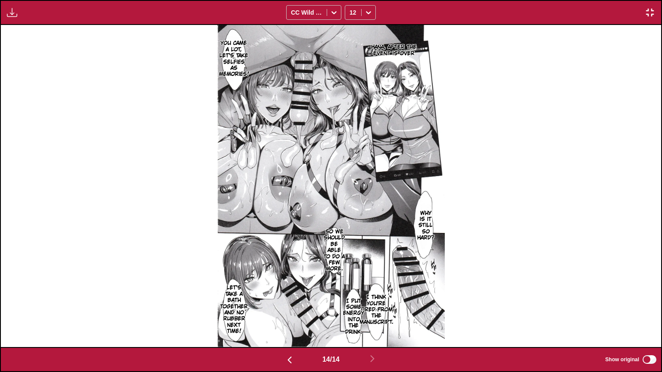
click at [648, 10] on img "button" at bounding box center [650, 12] width 10 height 10
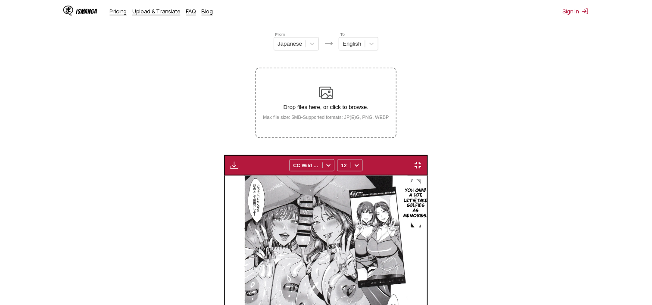
scroll to position [0, 2553]
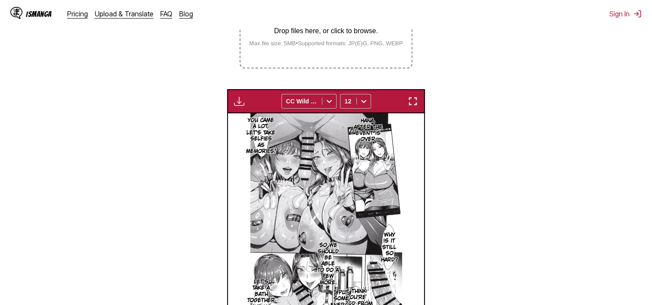
click at [416, 103] on img "button" at bounding box center [413, 101] width 10 height 10
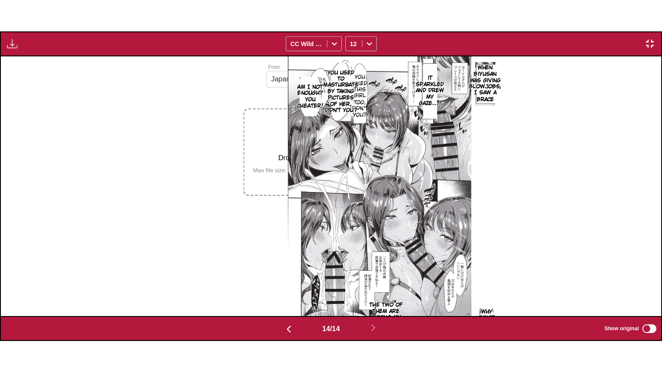
scroll to position [0, 8585]
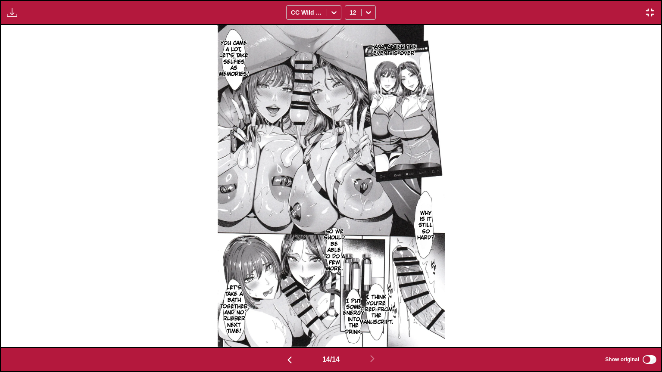
click at [287, 305] on img "button" at bounding box center [289, 360] width 10 height 10
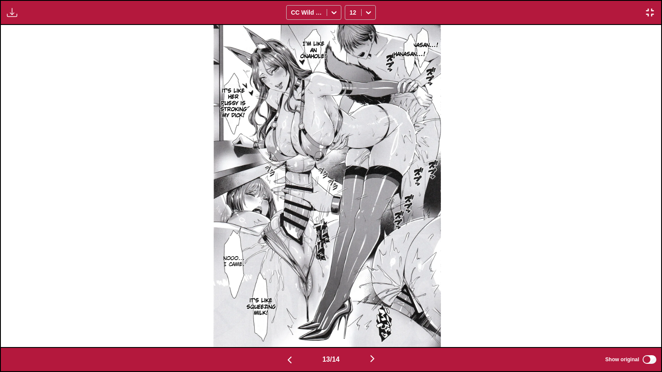
click at [287, 305] on img "button" at bounding box center [289, 360] width 10 height 10
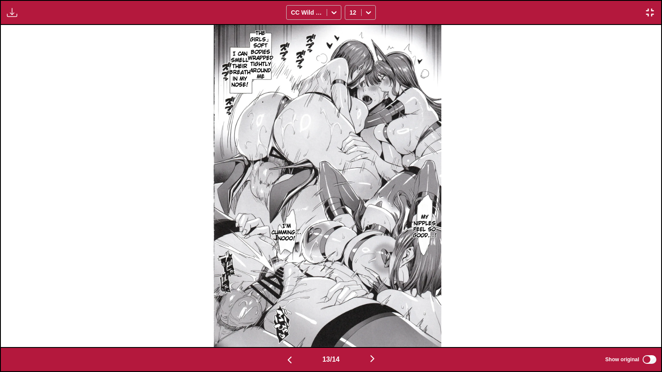
click at [287, 305] on img "button" at bounding box center [289, 360] width 10 height 10
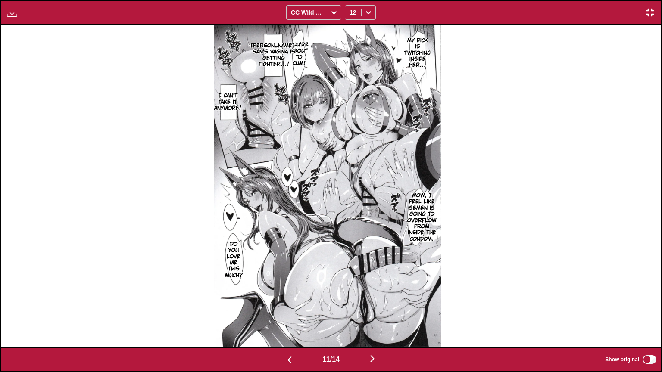
click at [287, 305] on img "button" at bounding box center [289, 360] width 10 height 10
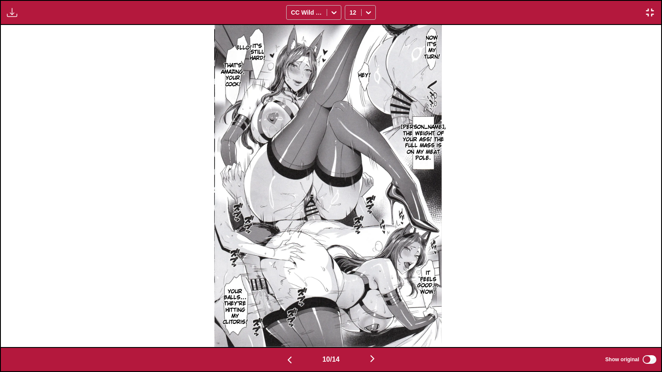
click at [286, 305] on img "button" at bounding box center [289, 360] width 10 height 10
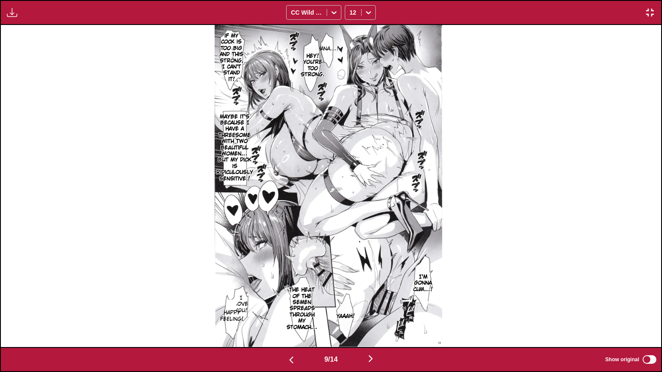
click at [286, 305] on img "button" at bounding box center [291, 360] width 10 height 10
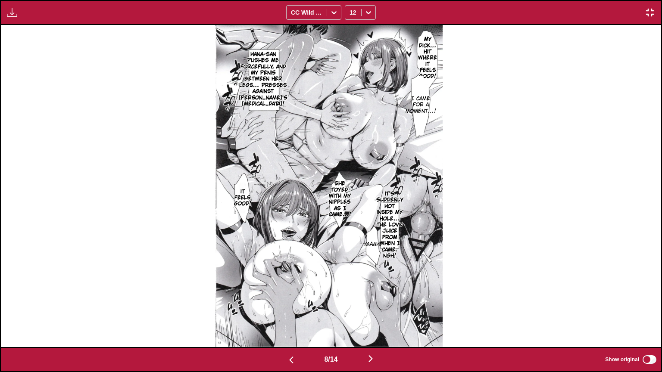
click at [286, 305] on img "button" at bounding box center [291, 360] width 10 height 10
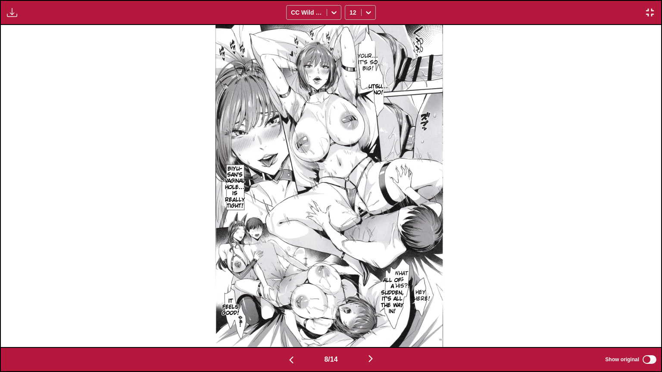
click at [286, 305] on img "button" at bounding box center [291, 360] width 10 height 10
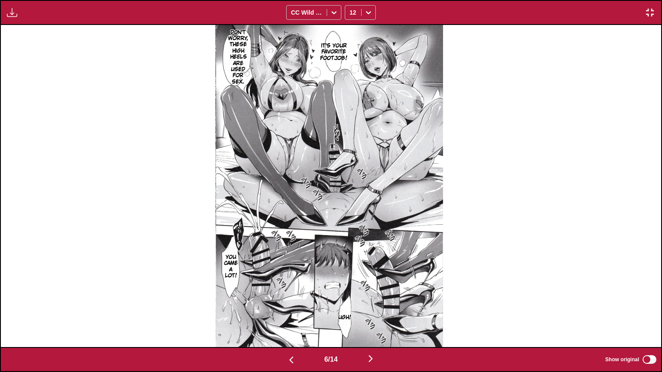
click at [286, 305] on img "button" at bounding box center [291, 360] width 10 height 10
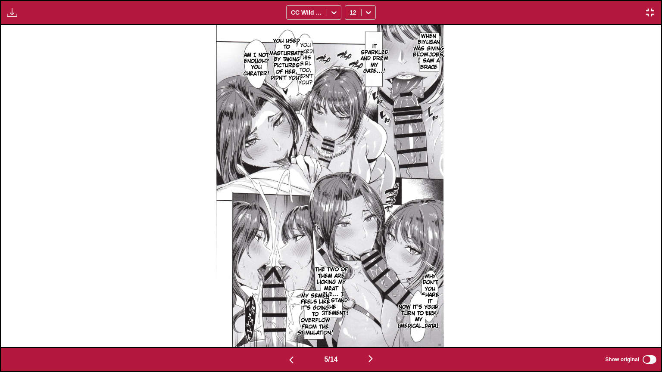
click at [286, 305] on img "button" at bounding box center [291, 360] width 10 height 10
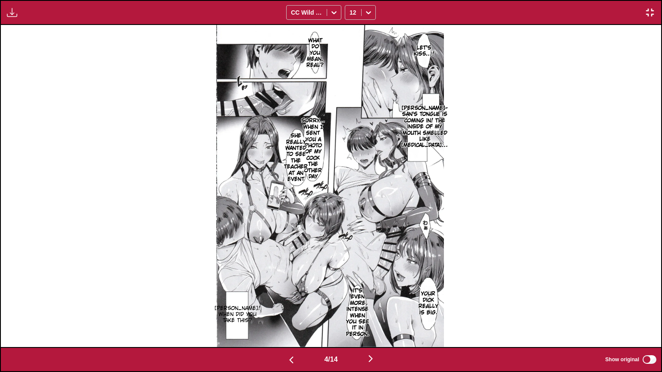
click at [286, 305] on img "button" at bounding box center [291, 360] width 10 height 10
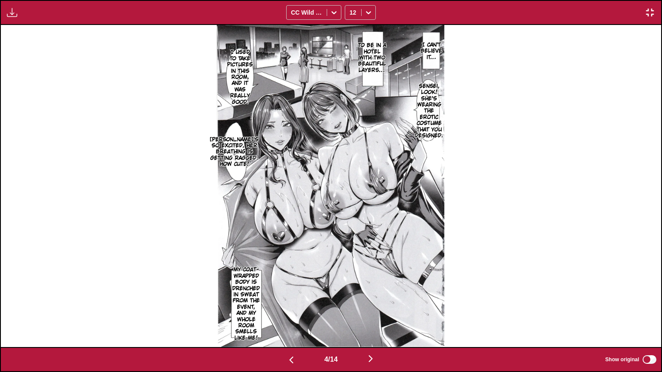
click at [286, 305] on img "button" at bounding box center [291, 360] width 10 height 10
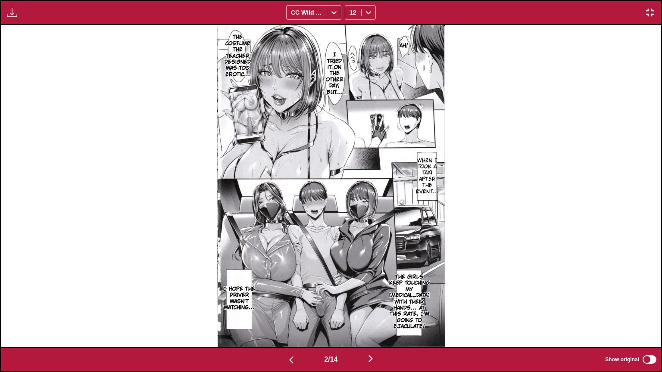
click at [286, 305] on img "button" at bounding box center [291, 360] width 10 height 10
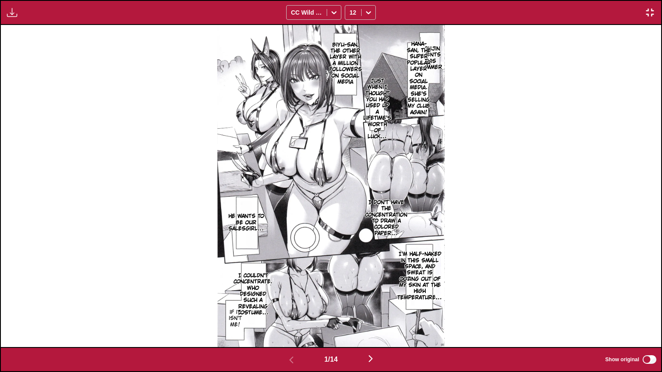
click at [433, 198] on img at bounding box center [331, 186] width 228 height 322
click at [371, 305] on img "button" at bounding box center [370, 359] width 10 height 10
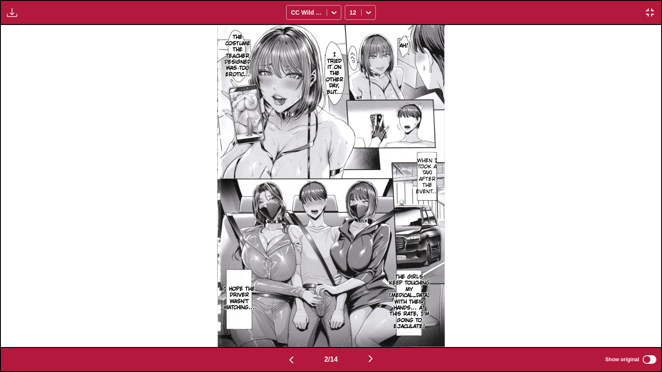
click at [371, 305] on button "button" at bounding box center [371, 359] width 52 height 12
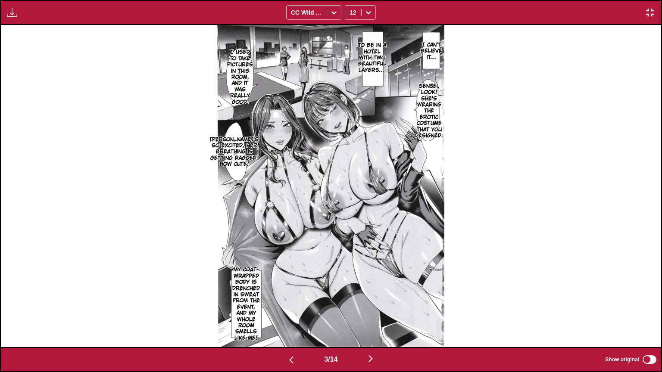
click at [371, 305] on button "button" at bounding box center [371, 359] width 52 height 12
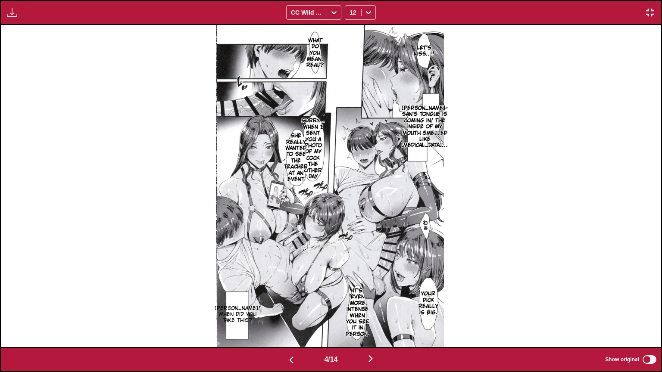
click at [371, 305] on button "button" at bounding box center [371, 359] width 52 height 12
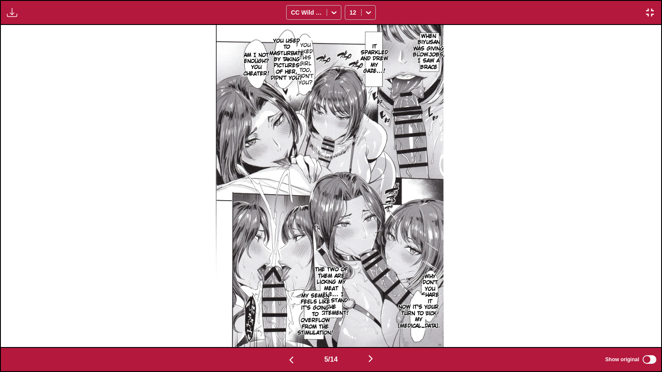
click at [371, 305] on button "button" at bounding box center [371, 359] width 52 height 12
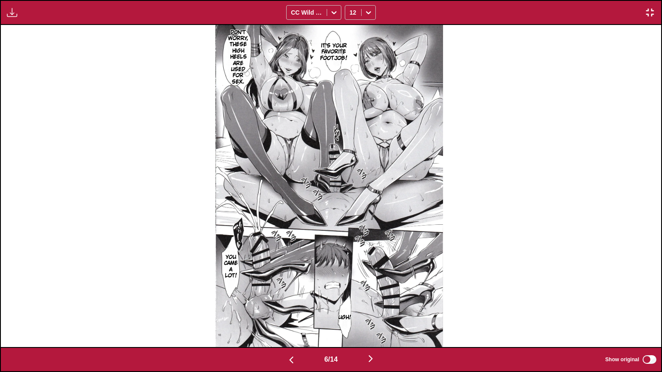
click at [371, 305] on button "button" at bounding box center [371, 359] width 52 height 12
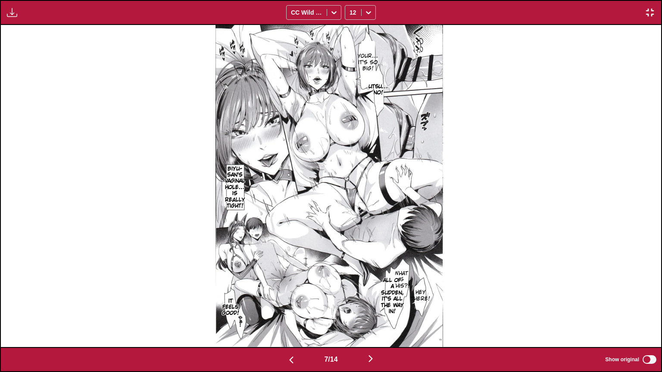
drag, startPoint x: 374, startPoint y: 359, endPoint x: 374, endPoint y: 352, distance: 6.9
click at [373, 305] on img "button" at bounding box center [370, 359] width 10 height 10
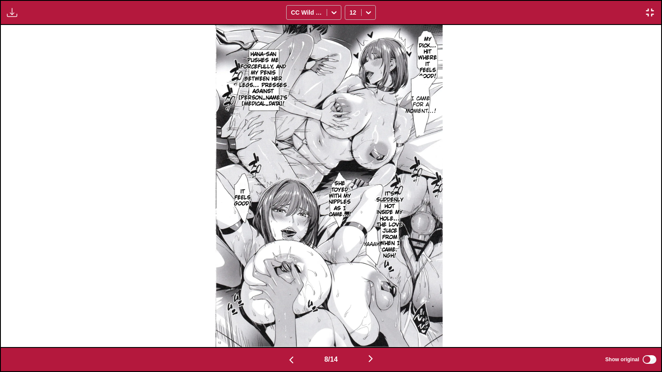
click at [374, 305] on img "button" at bounding box center [370, 359] width 10 height 10
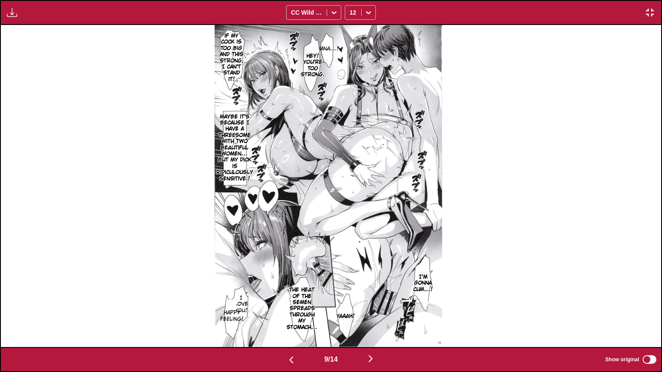
click at [374, 305] on img "button" at bounding box center [370, 359] width 10 height 10
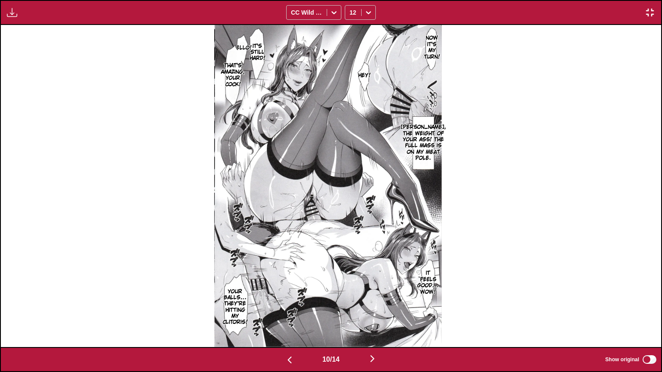
click at [374, 305] on img "button" at bounding box center [372, 359] width 10 height 10
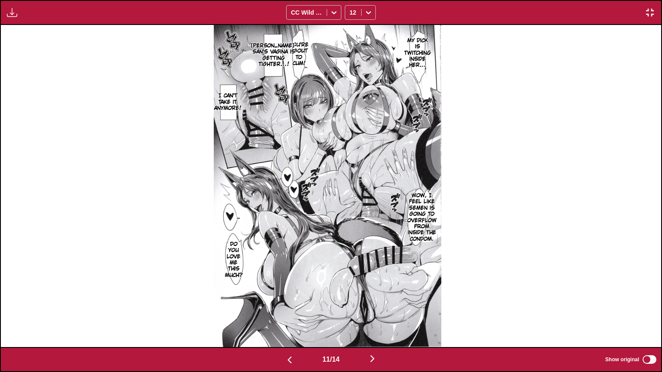
click at [374, 305] on img "button" at bounding box center [372, 359] width 10 height 10
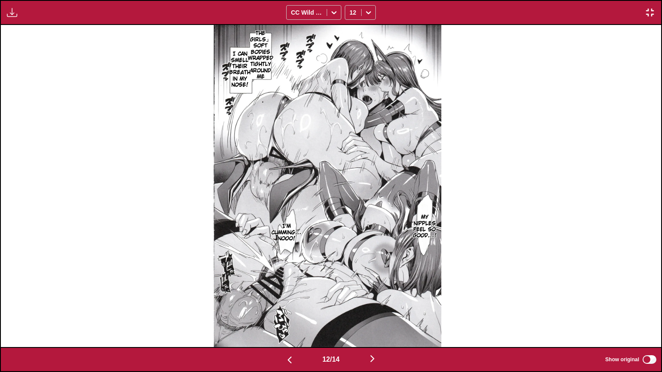
click at [374, 305] on img "button" at bounding box center [372, 359] width 10 height 10
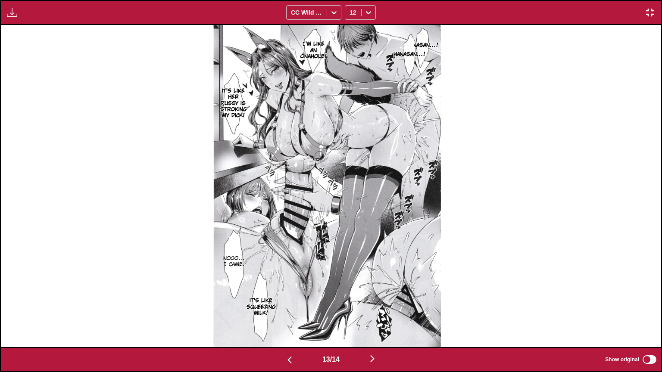
click at [374, 305] on img "button" at bounding box center [372, 359] width 10 height 10
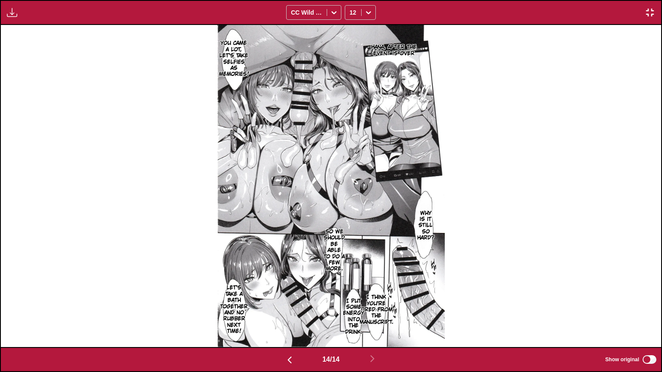
click at [641, 18] on div "Available for premium users only CC Wild Words 12" at bounding box center [331, 12] width 662 height 25
click at [651, 11] on button "button" at bounding box center [650, 12] width 16 height 11
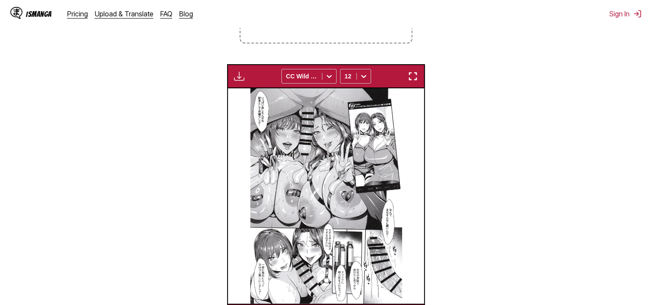
scroll to position [0, 2553]
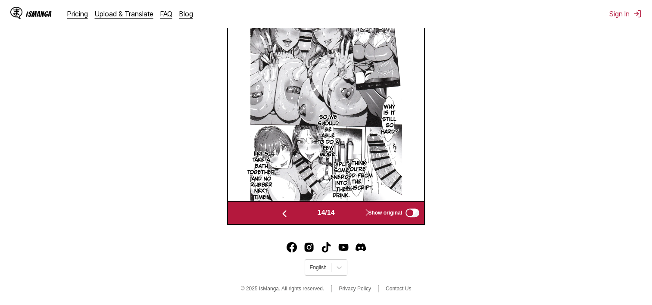
click at [284, 208] on button "button" at bounding box center [285, 213] width 52 height 12
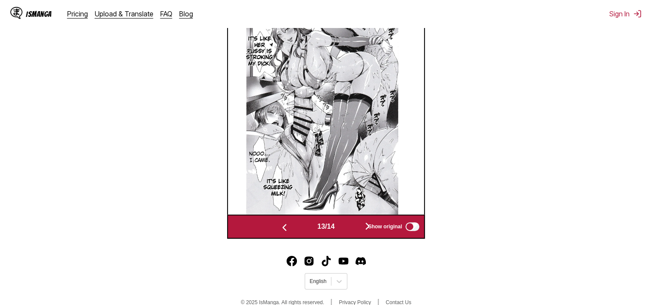
click at [280, 209] on section "It's like squeezing milk!" at bounding box center [277, 188] width 5 height 41
click at [286, 220] on div "13 / 14 Show original" at bounding box center [326, 227] width 198 height 24
click at [286, 231] on img "button" at bounding box center [284, 227] width 10 height 10
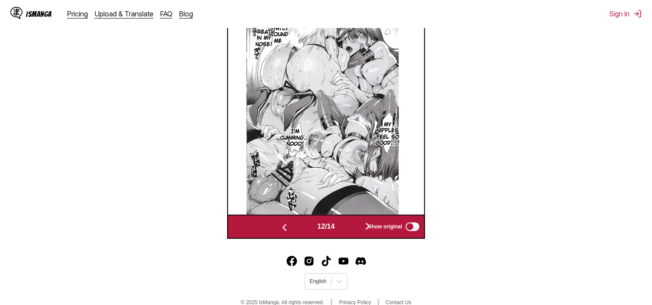
click at [285, 231] on img "button" at bounding box center [284, 227] width 10 height 10
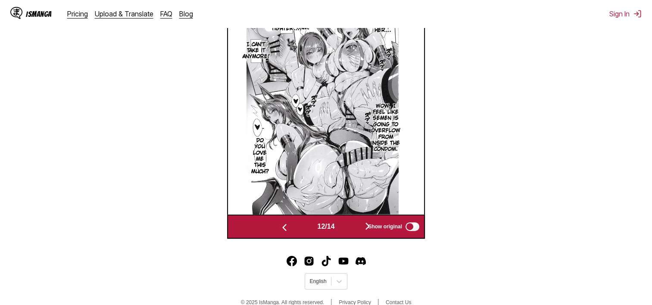
click at [285, 231] on img "button" at bounding box center [284, 227] width 10 height 10
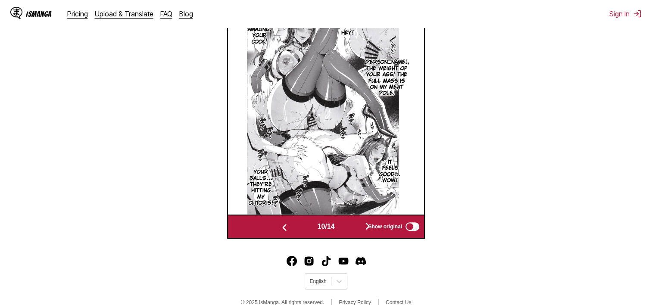
click at [285, 231] on img "button" at bounding box center [284, 227] width 10 height 10
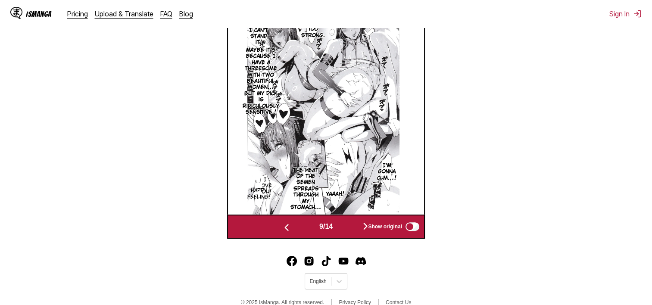
click at [285, 231] on img "button" at bounding box center [286, 227] width 10 height 10
